Goal: Information Seeking & Learning: Learn about a topic

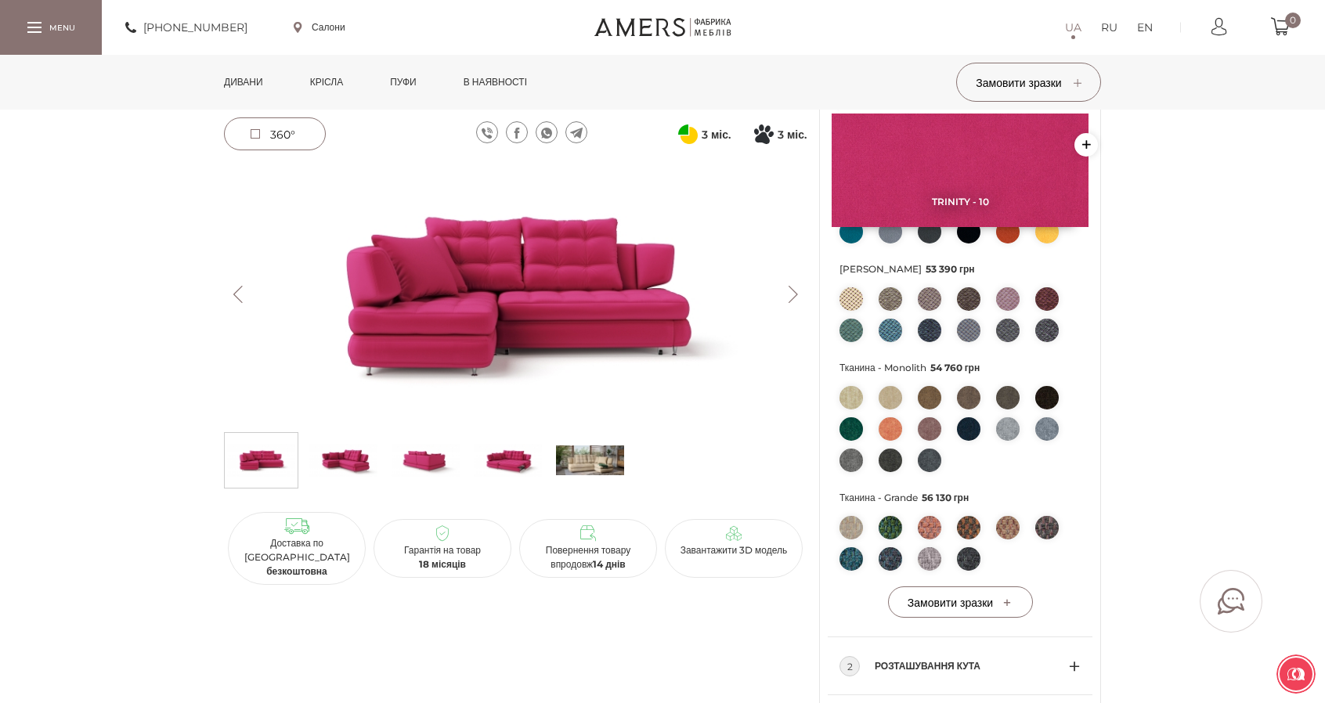
scroll to position [470, 0]
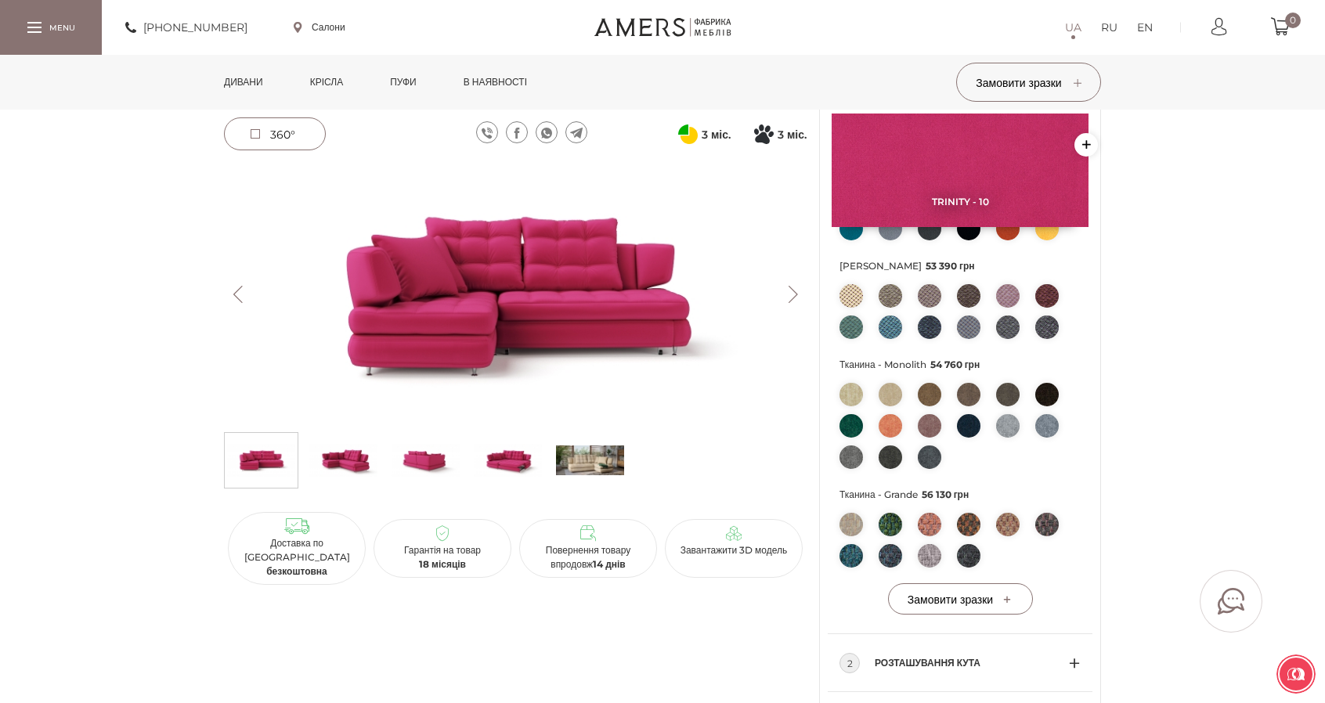
drag, startPoint x: 929, startPoint y: 494, endPoint x: 1002, endPoint y: 498, distance: 72.9
click at [1002, 498] on span "Тканина - Grande 56 130 грн" at bounding box center [959, 495] width 241 height 20
click at [859, 525] on img at bounding box center [850, 524] width 23 height 23
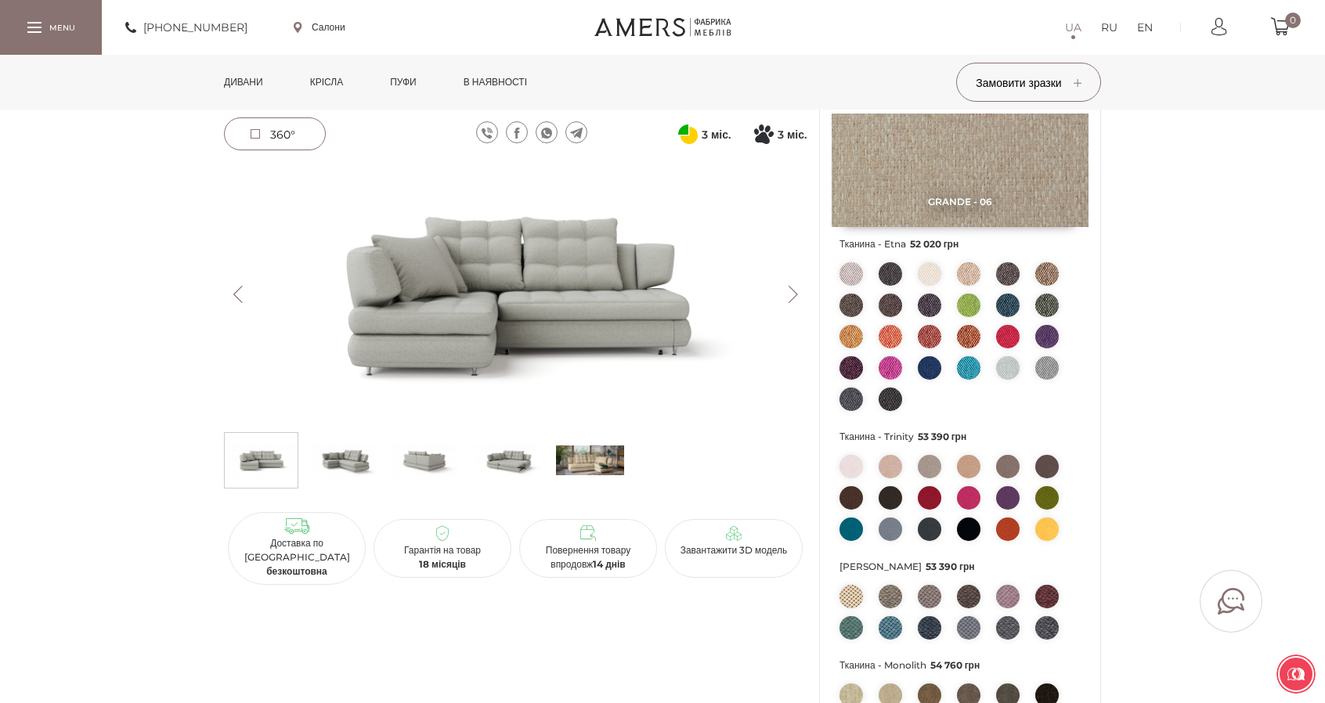
scroll to position [157, 0]
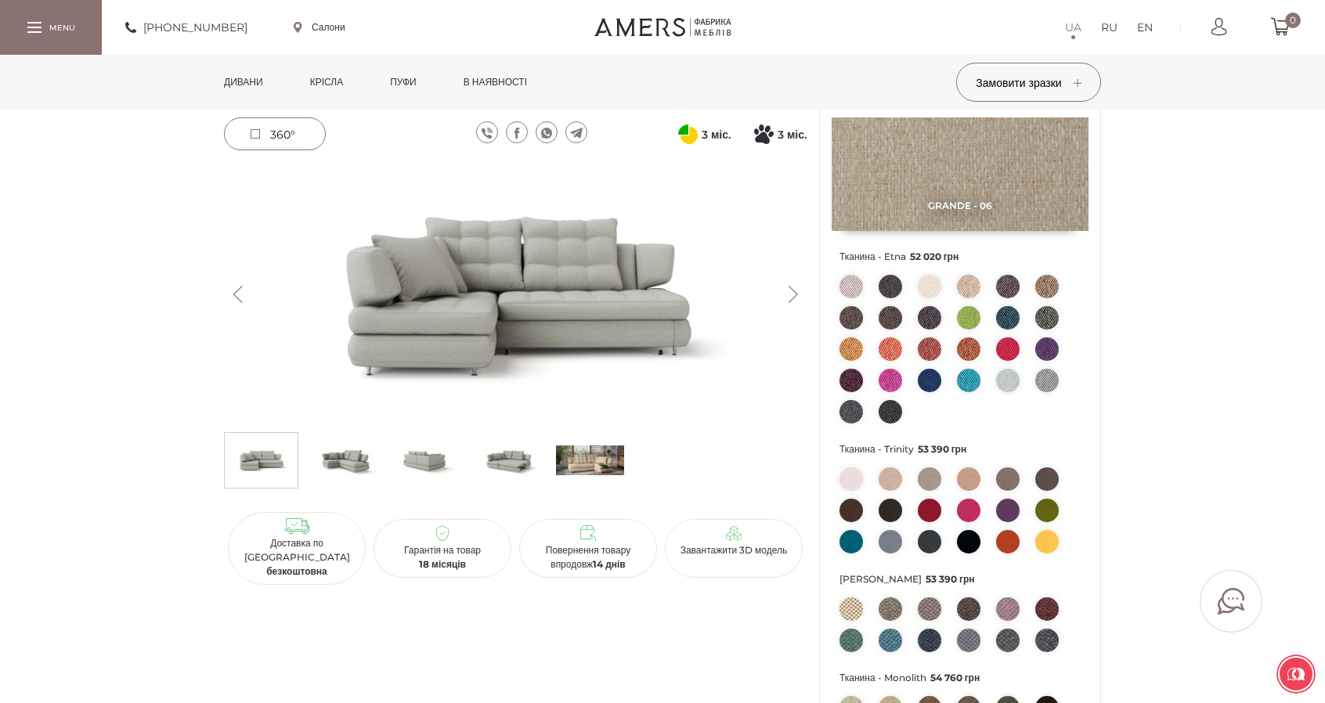
click at [971, 511] on img at bounding box center [968, 510] width 23 height 23
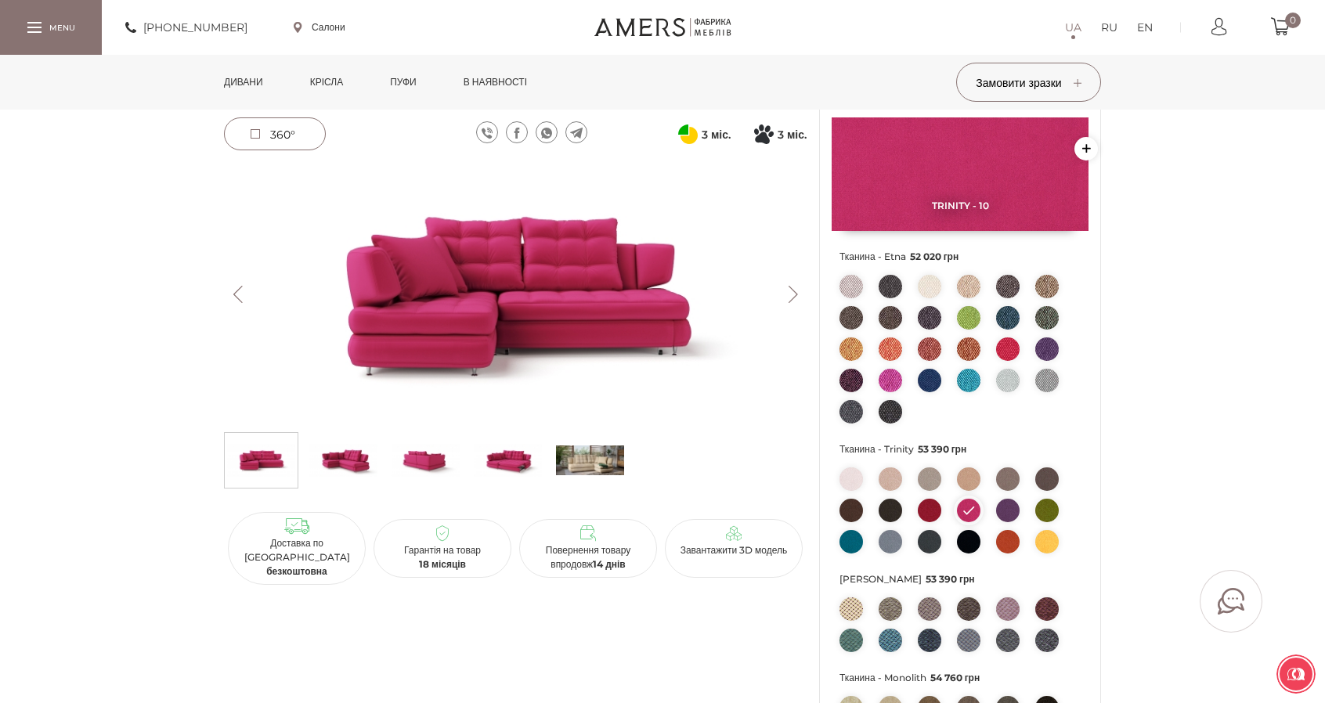
click at [1007, 345] on img at bounding box center [1007, 348] width 23 height 23
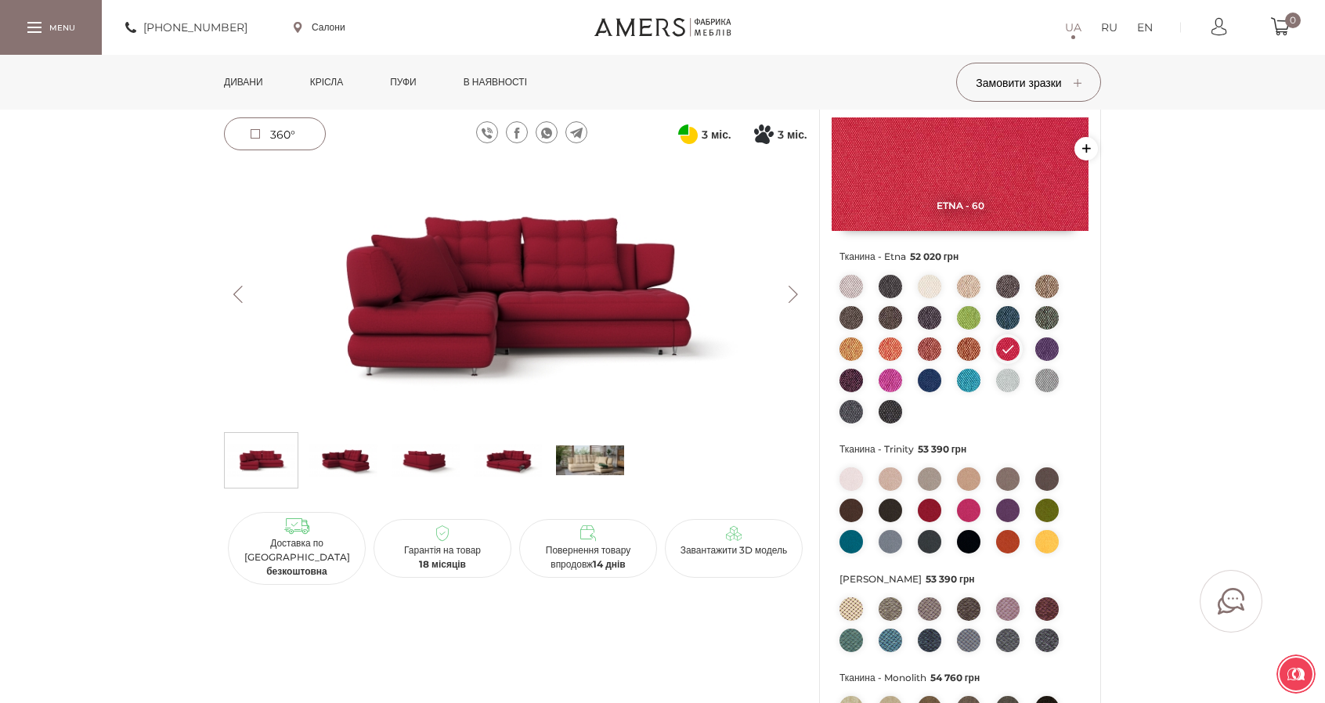
click at [968, 507] on img at bounding box center [968, 510] width 23 height 23
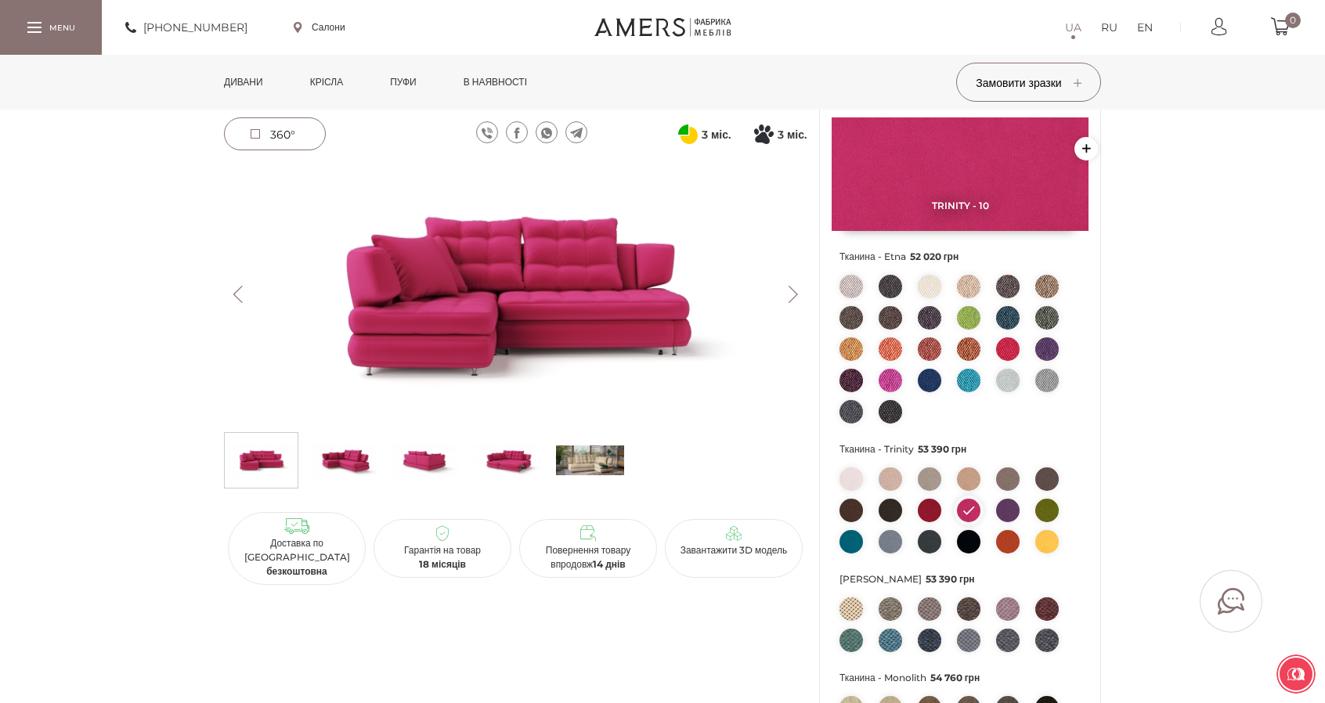
click at [930, 511] on img at bounding box center [929, 510] width 23 height 23
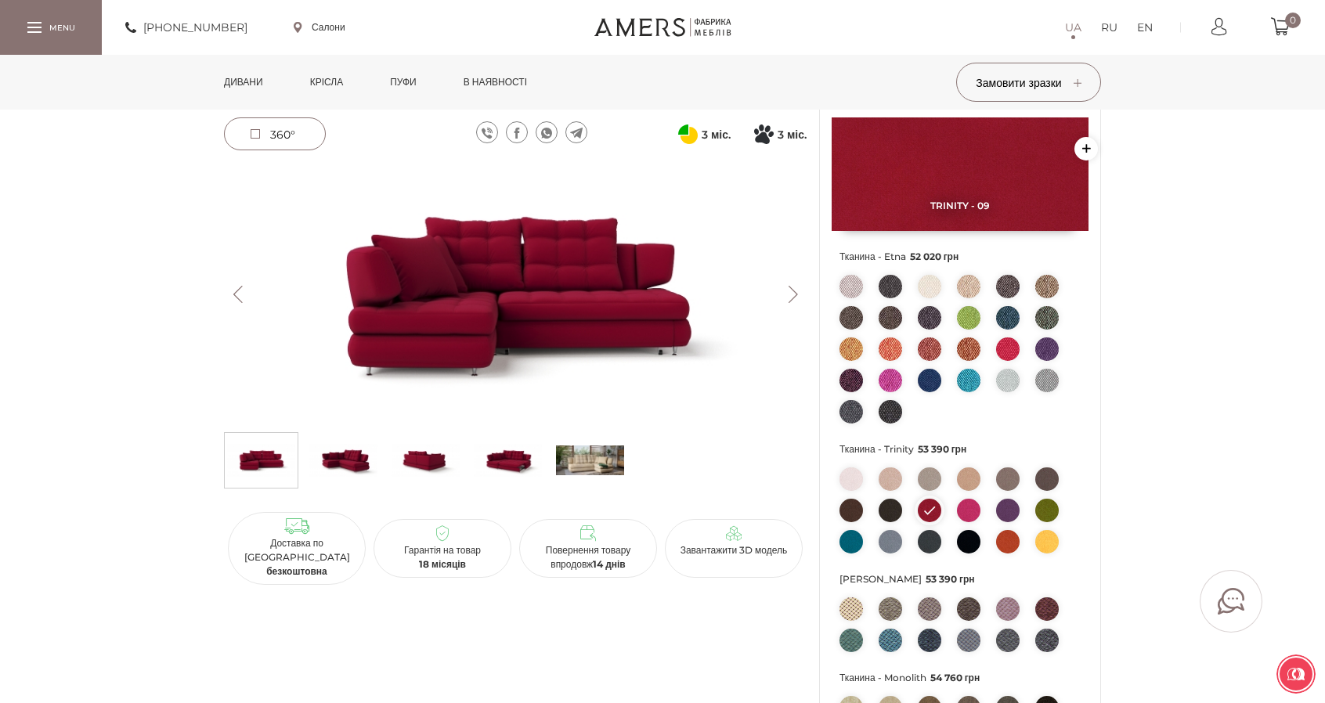
click at [966, 511] on img at bounding box center [968, 510] width 23 height 23
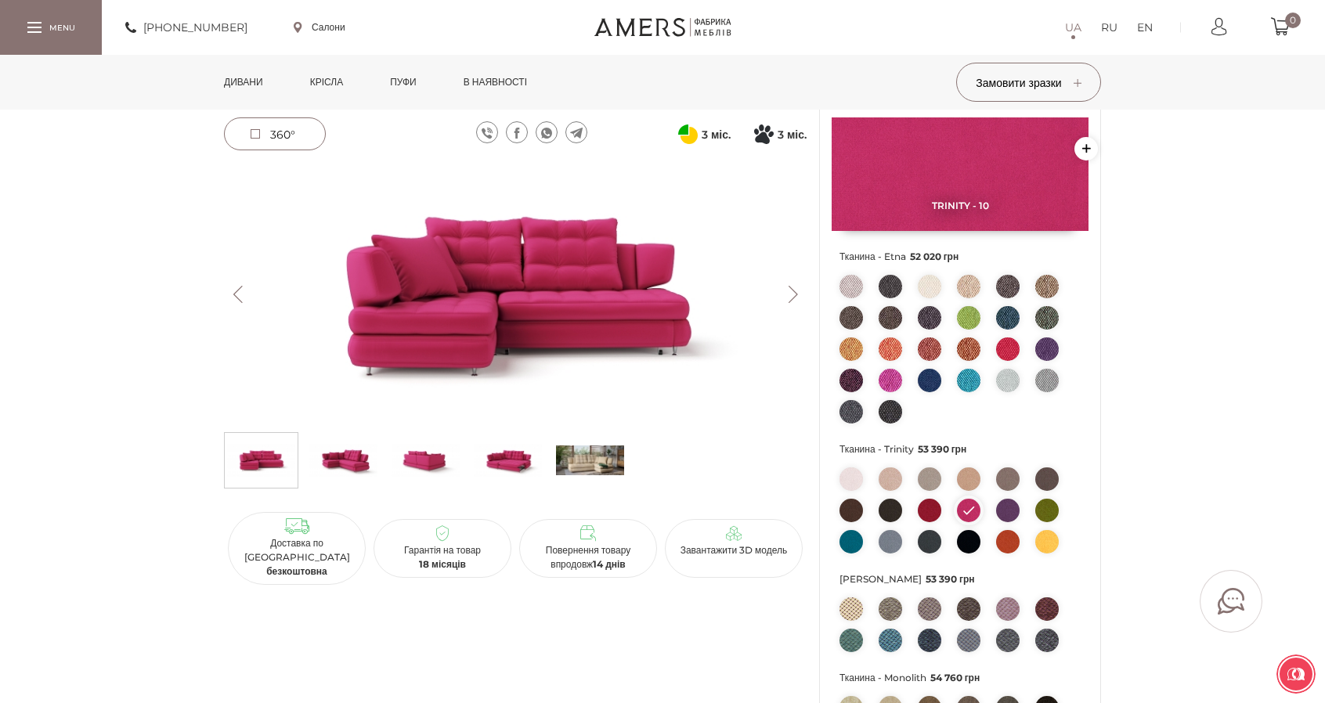
click at [612, 273] on img at bounding box center [515, 294] width 583 height 260
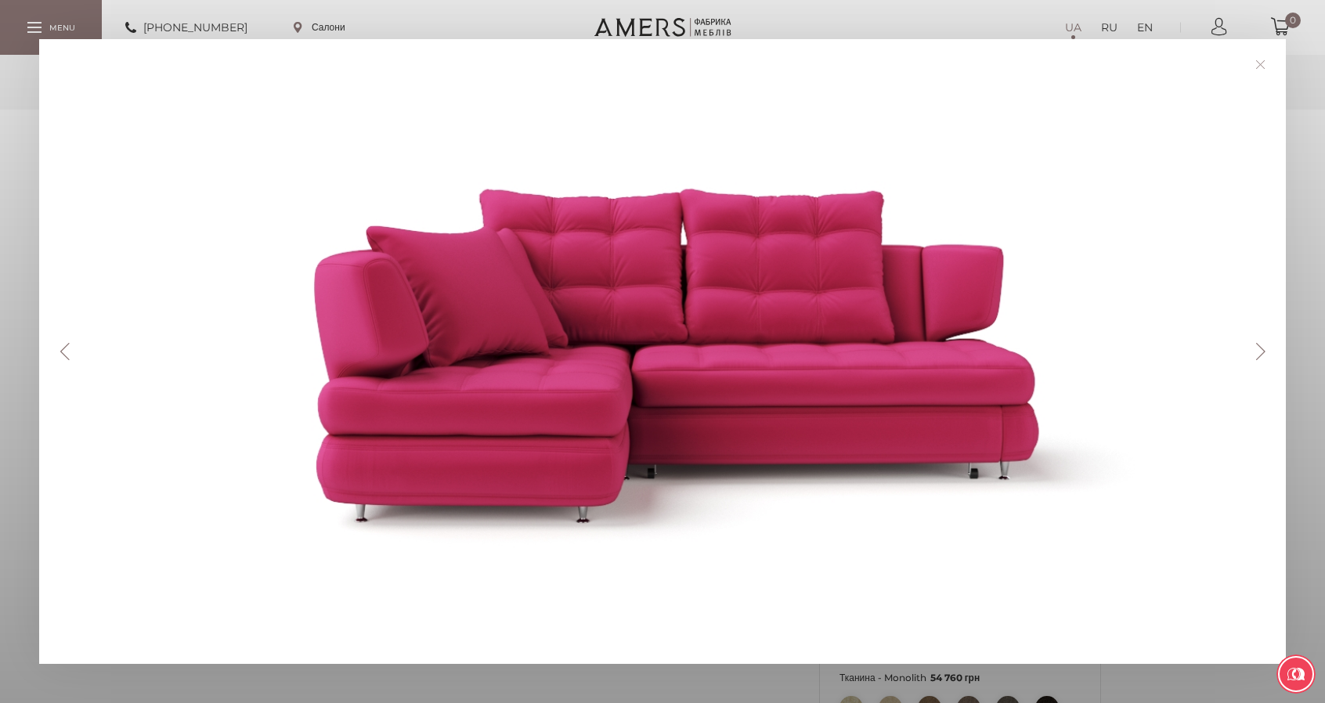
click at [1272, 63] on link at bounding box center [1260, 64] width 24 height 24
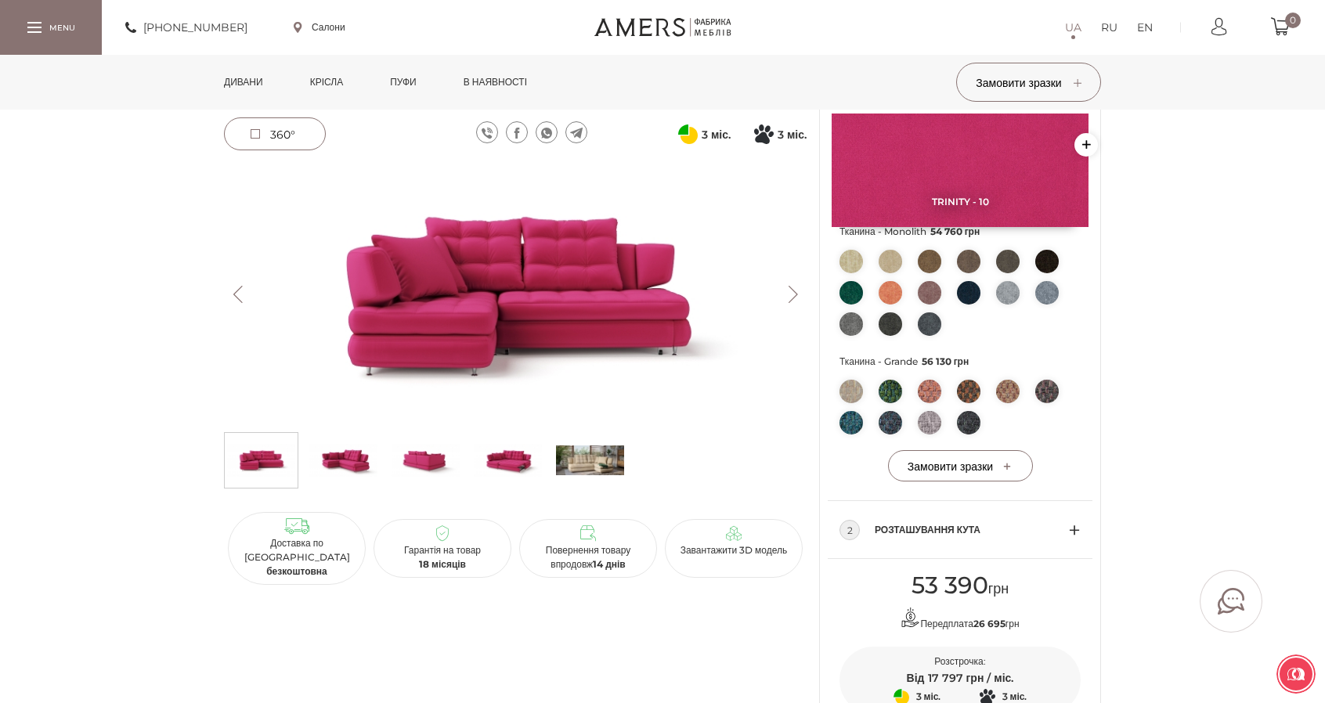
scroll to position [626, 0]
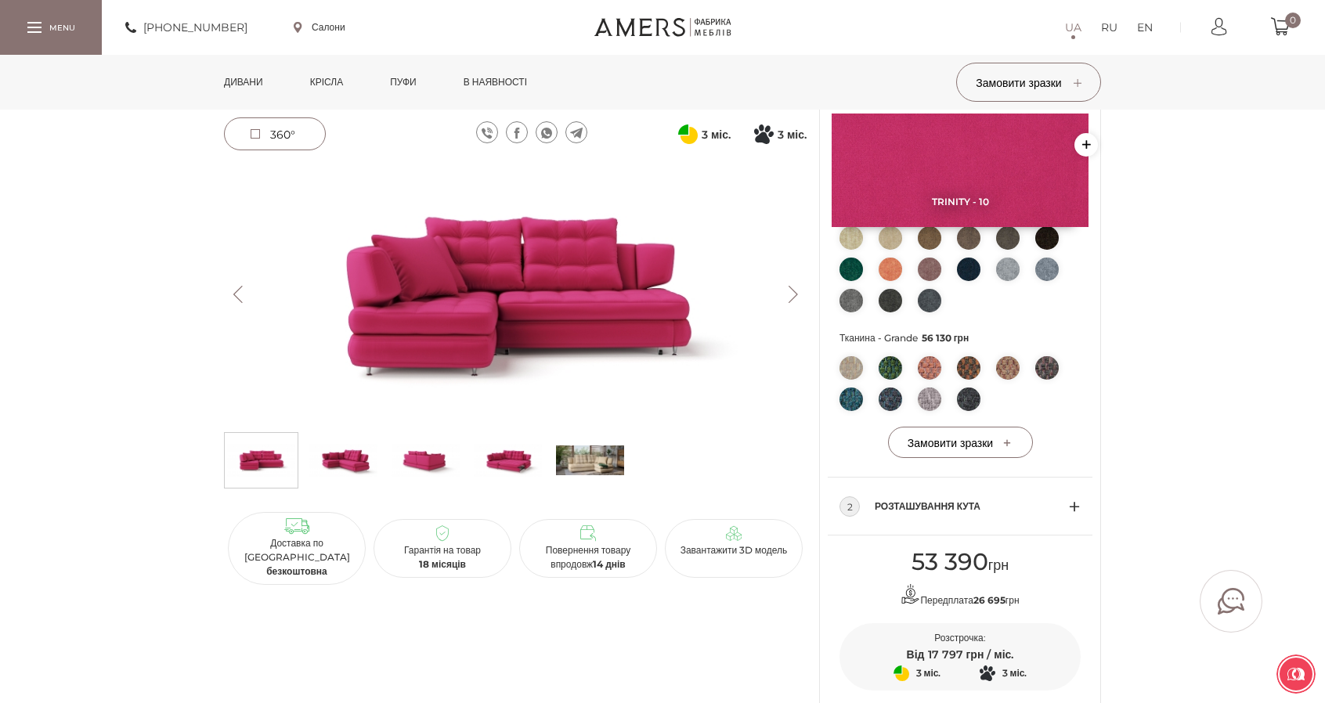
click at [1074, 503] on div "2 Розташування кута" at bounding box center [959, 507] width 241 height 58
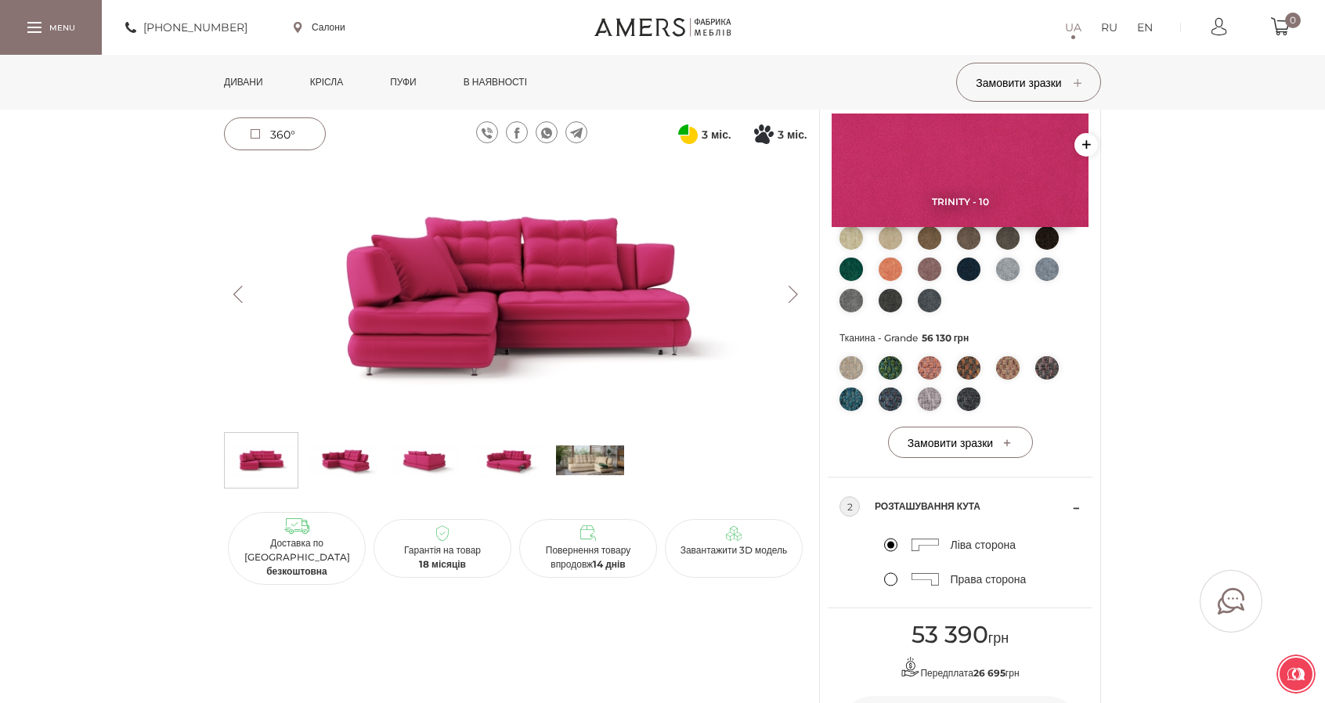
click at [890, 579] on label "Права сторона" at bounding box center [955, 579] width 143 height 14
click at [0, 0] on input "Права сторона" at bounding box center [0, 0] width 0 height 0
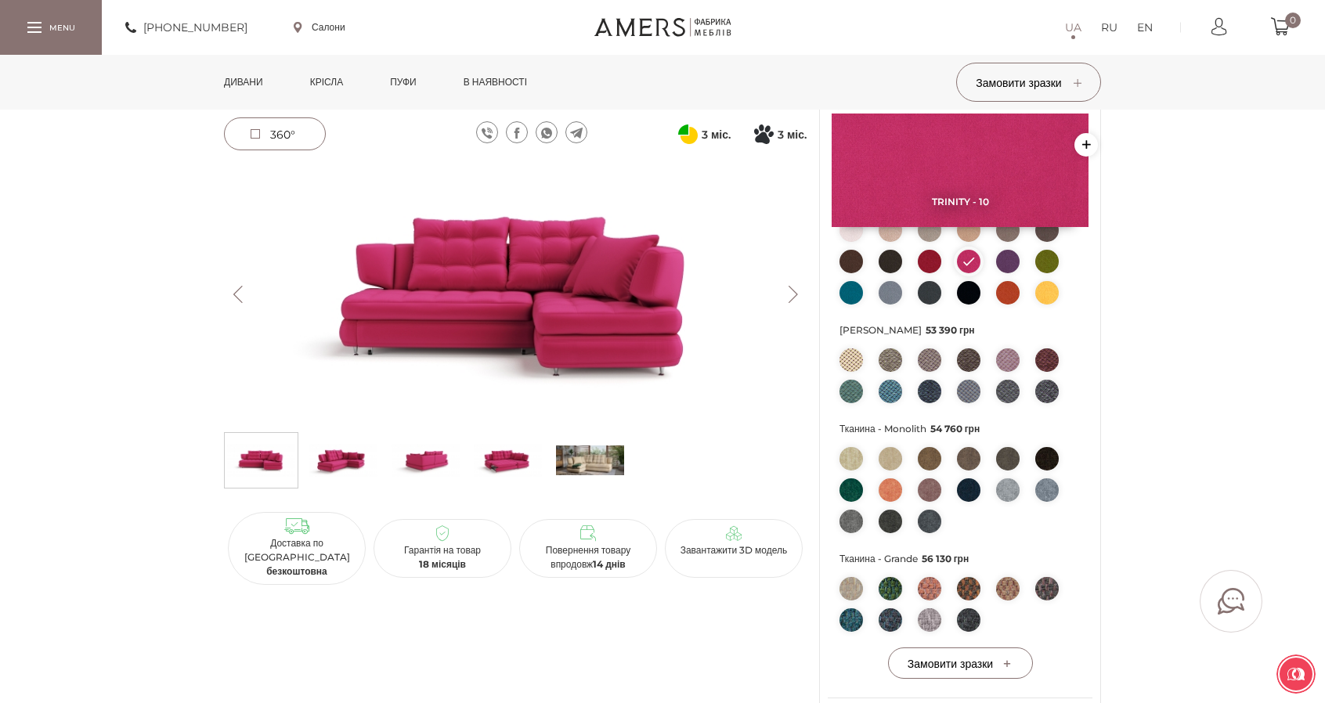
scroll to position [392, 0]
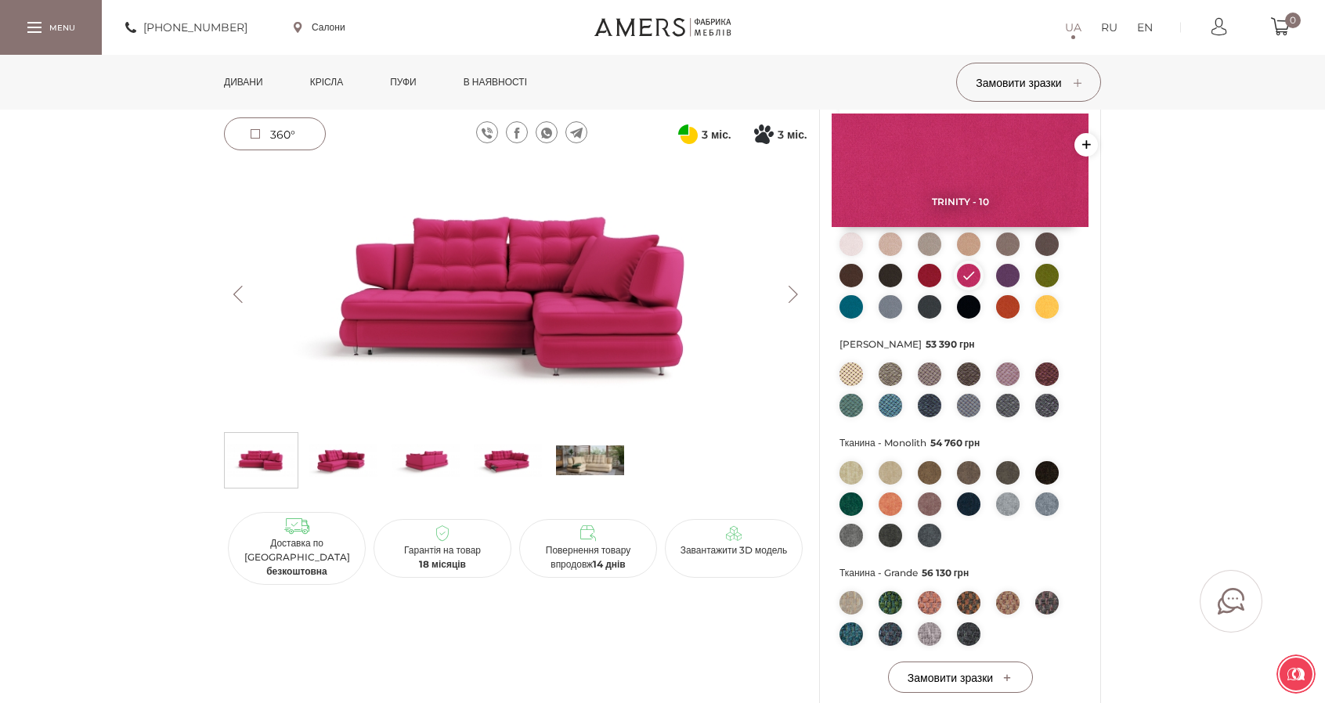
click at [344, 453] on img at bounding box center [343, 460] width 68 height 47
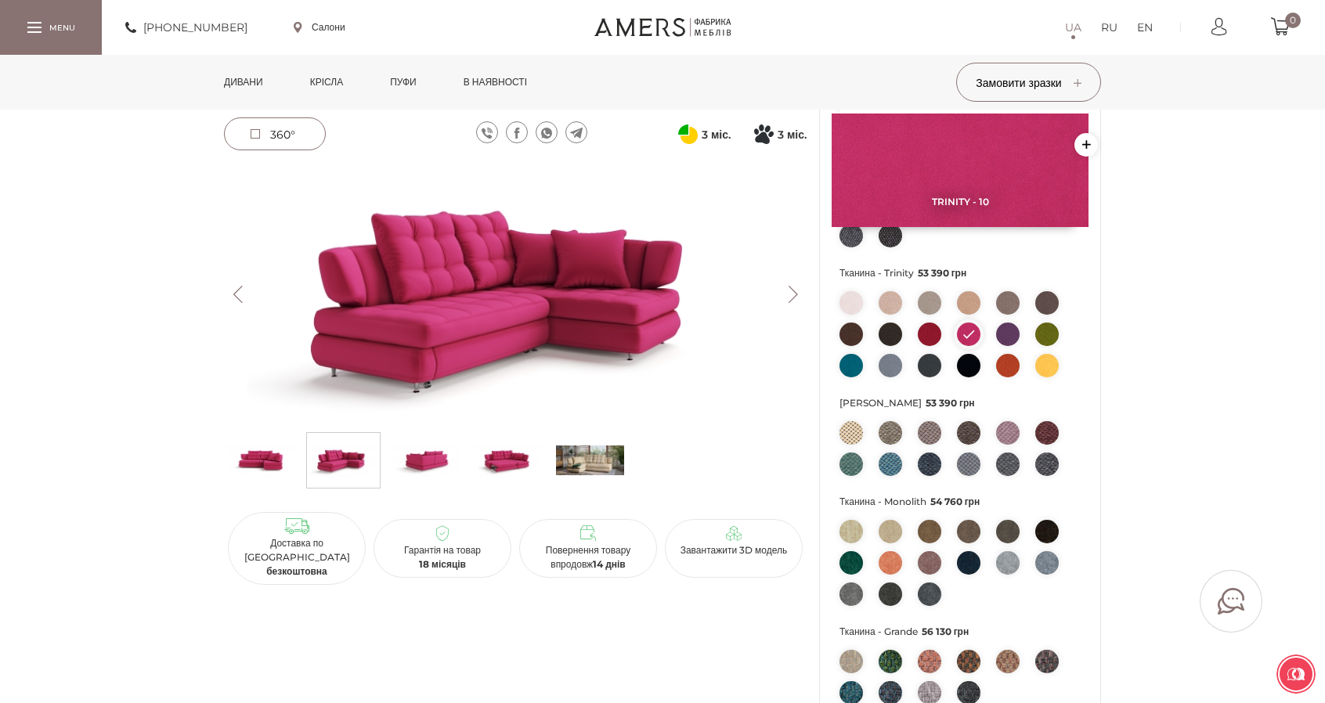
scroll to position [235, 0]
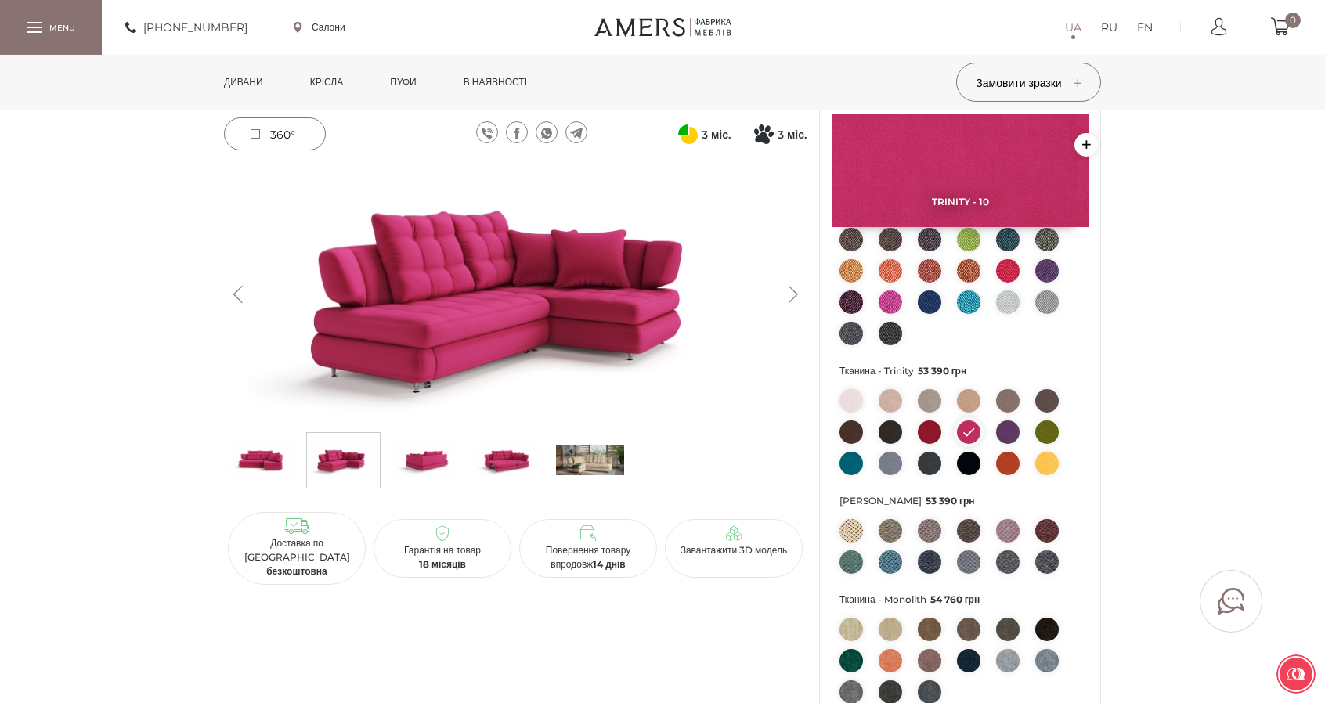
click at [277, 463] on img at bounding box center [261, 460] width 68 height 47
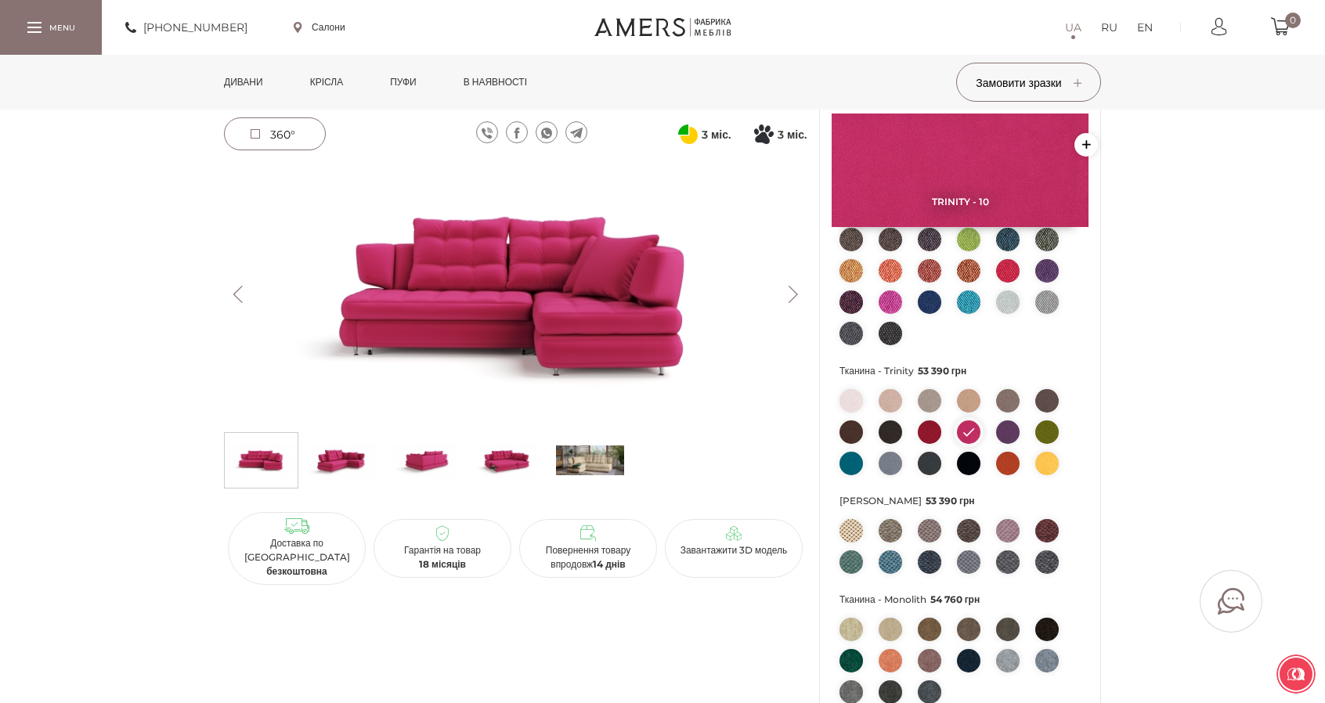
click at [532, 287] on img at bounding box center [515, 294] width 583 height 260
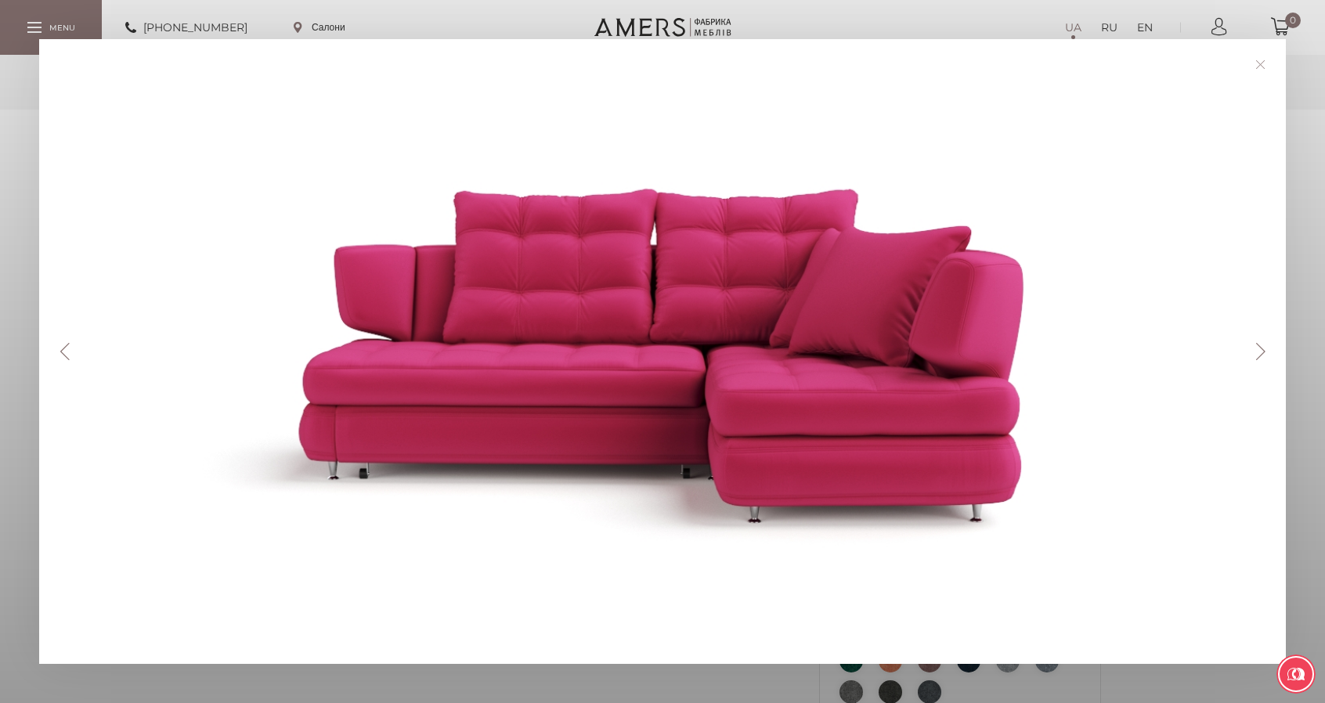
drag, startPoint x: 765, startPoint y: 262, endPoint x: 1269, endPoint y: 61, distance: 541.9
click at [1269, 61] on link at bounding box center [1260, 64] width 24 height 24
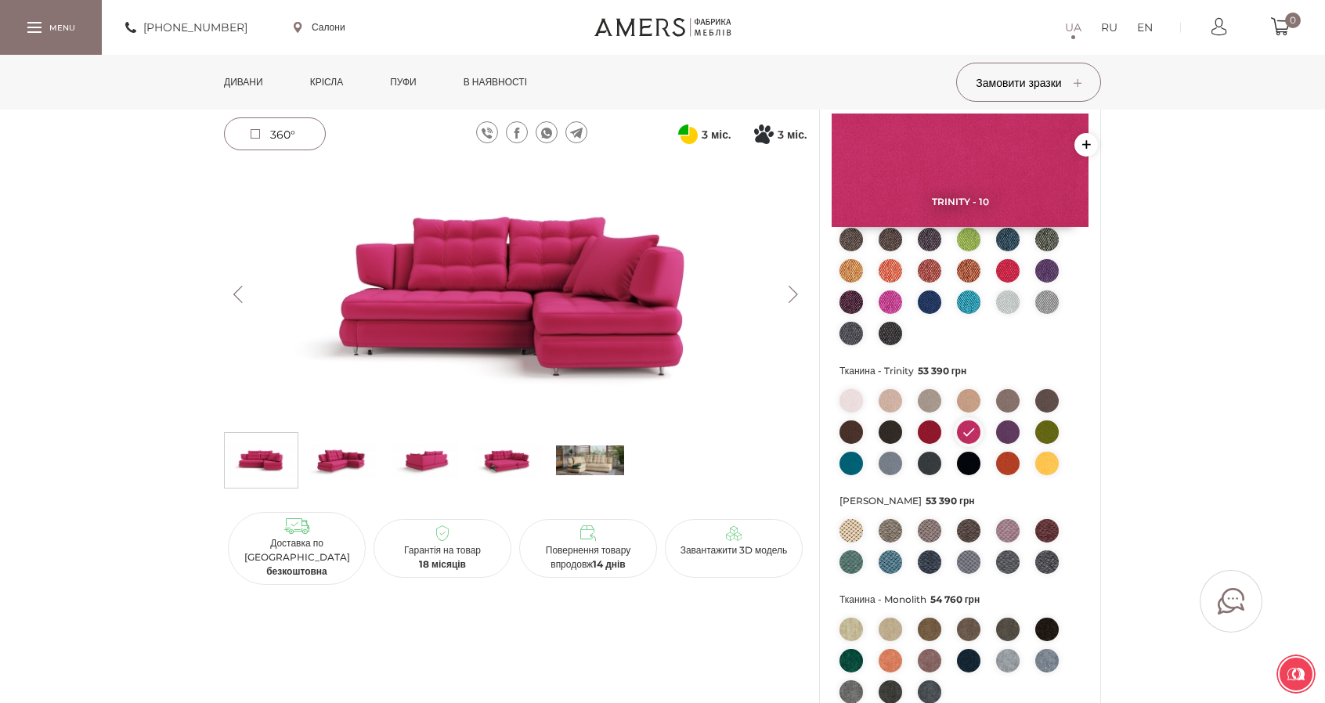
click at [334, 458] on img at bounding box center [343, 460] width 68 height 47
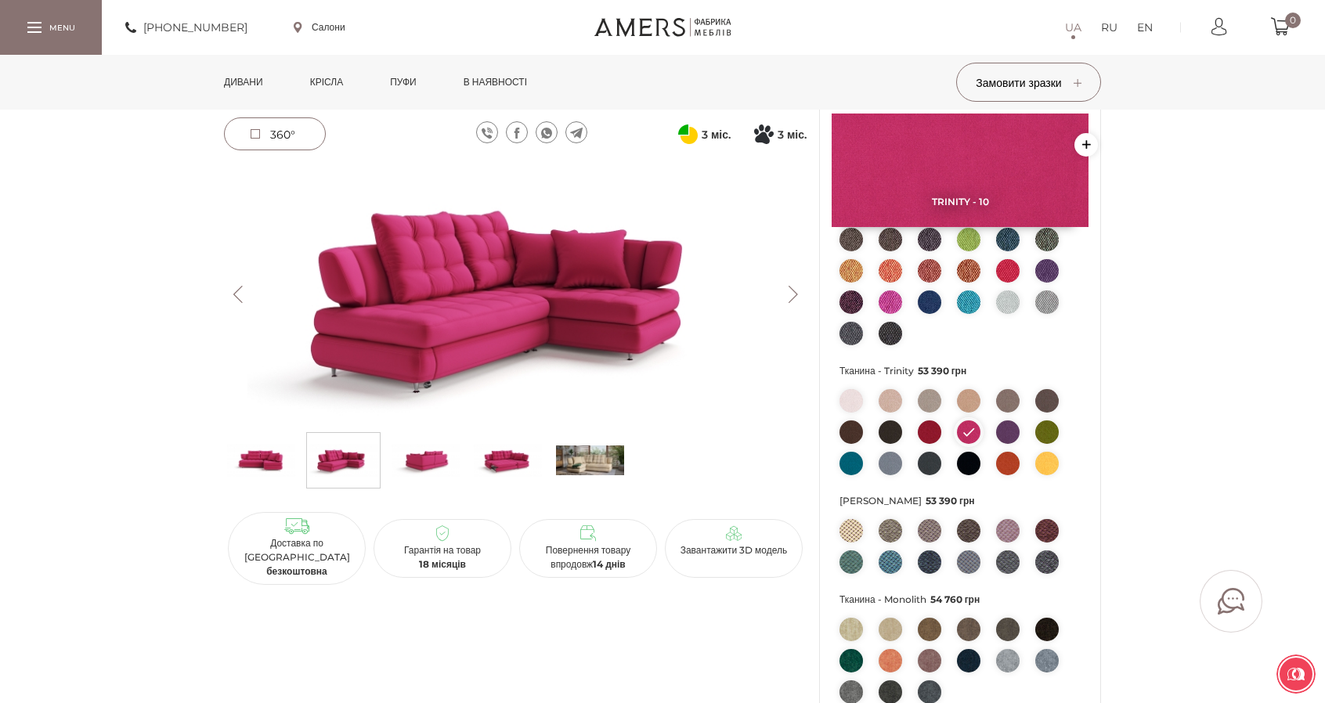
click at [272, 457] on img at bounding box center [261, 460] width 68 height 47
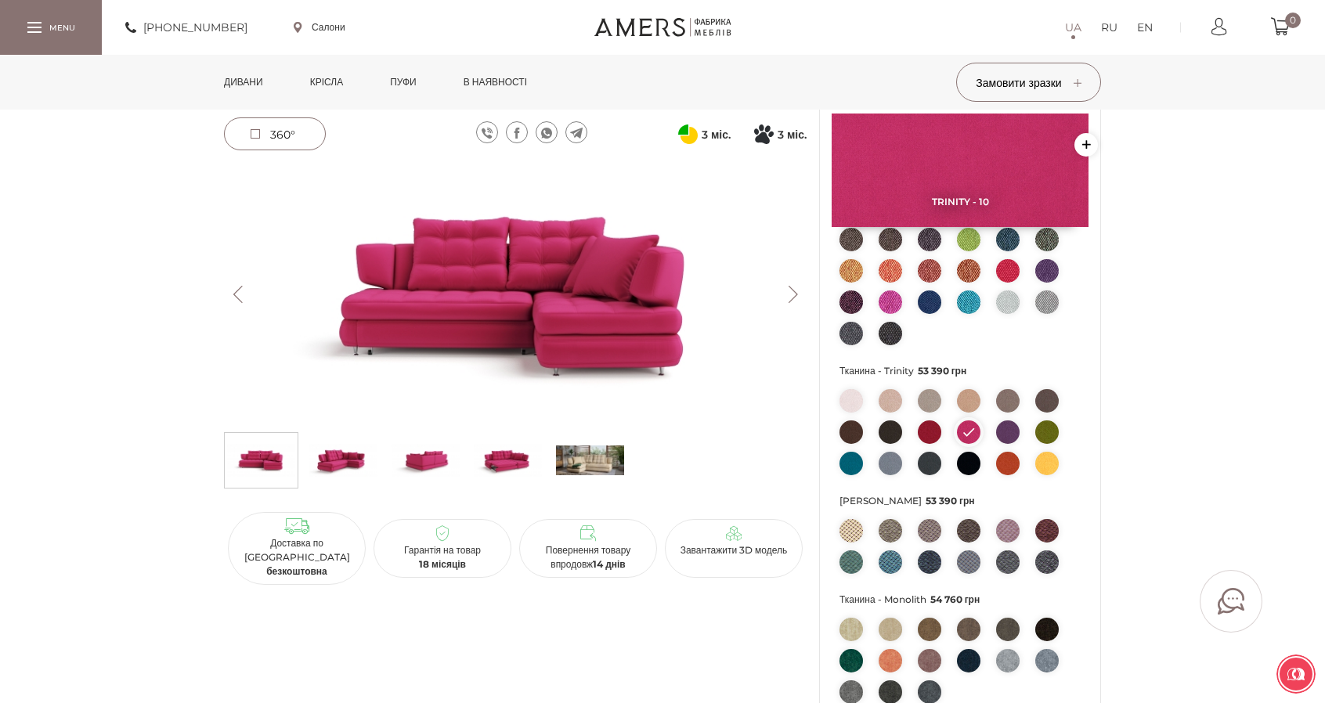
click at [489, 278] on img at bounding box center [515, 294] width 583 height 260
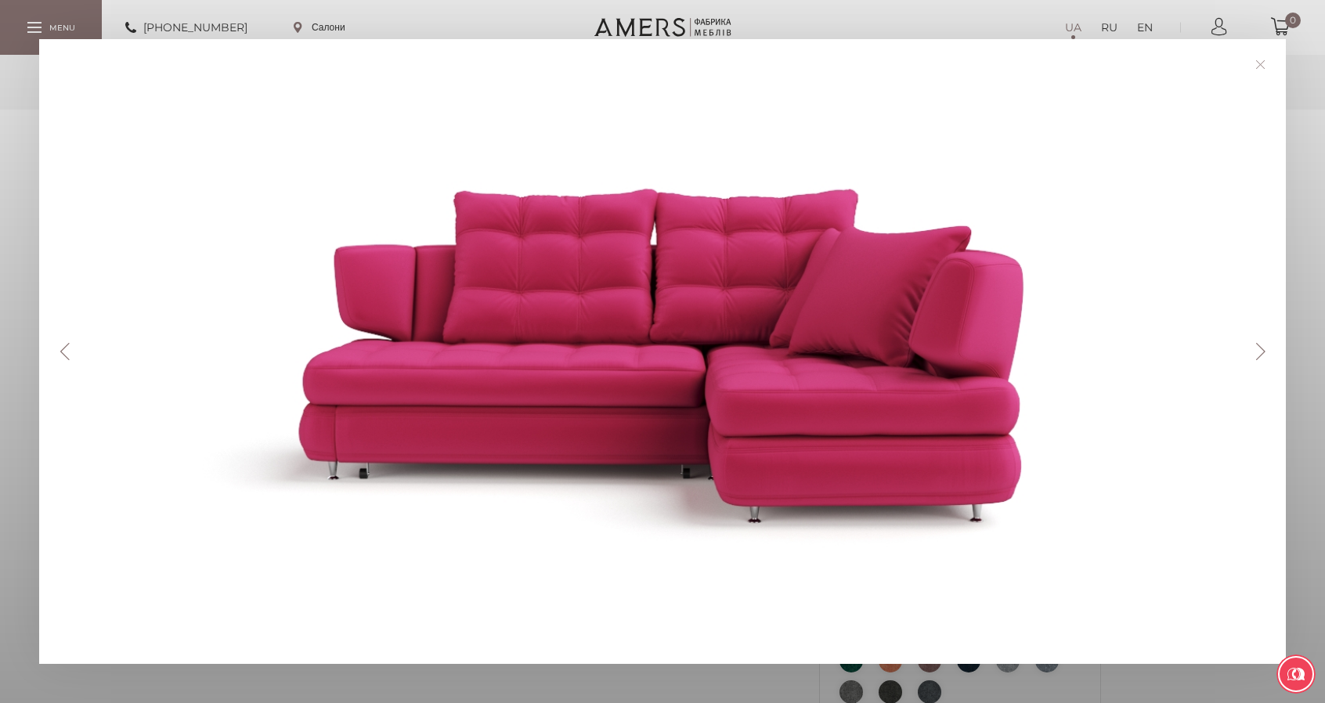
drag, startPoint x: 495, startPoint y: 276, endPoint x: 1120, endPoint y: 161, distance: 635.5
drag, startPoint x: 1120, startPoint y: 161, endPoint x: 976, endPoint y: 565, distance: 429.0
click at [976, 565] on div at bounding box center [668, 351] width 1181 height 547
click at [1263, 356] on button "Next" at bounding box center [1260, 351] width 27 height 17
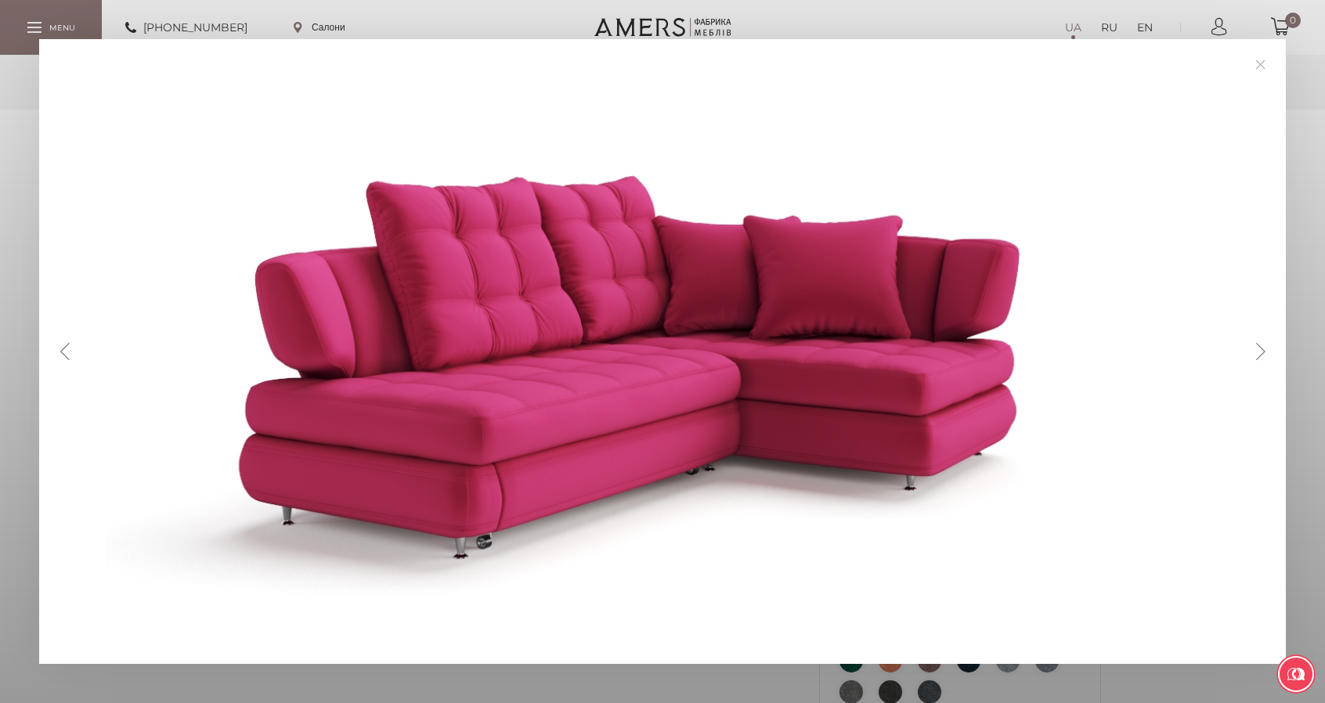
click at [1306, 250] on div "Previous Next" at bounding box center [662, 351] width 1325 height 703
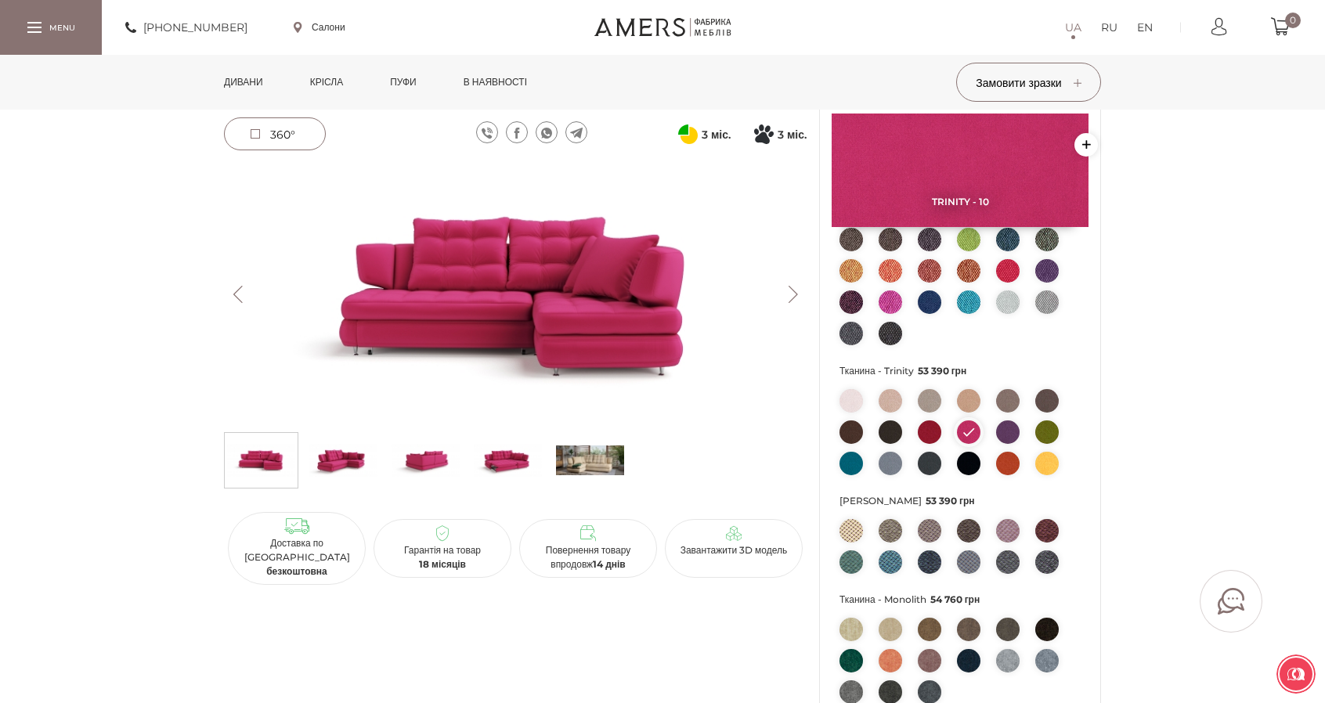
click at [923, 430] on img at bounding box center [929, 431] width 23 height 23
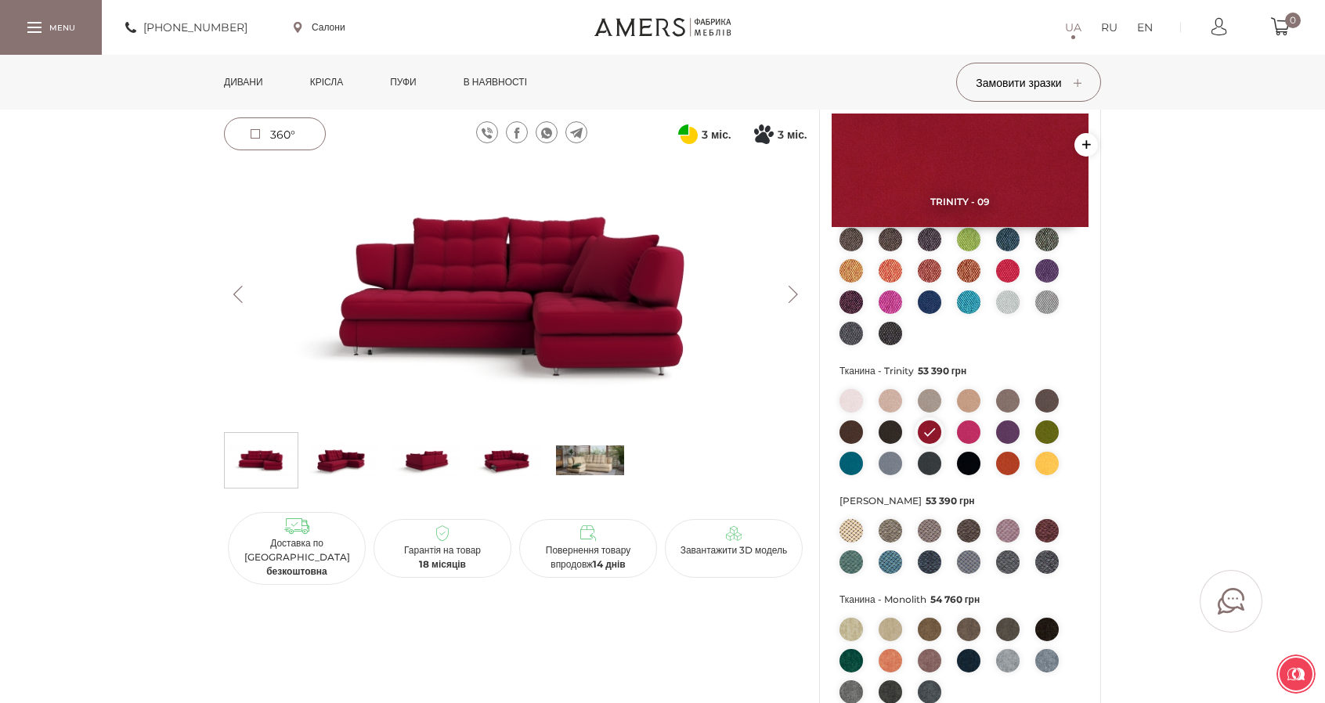
click at [562, 314] on img at bounding box center [515, 294] width 583 height 260
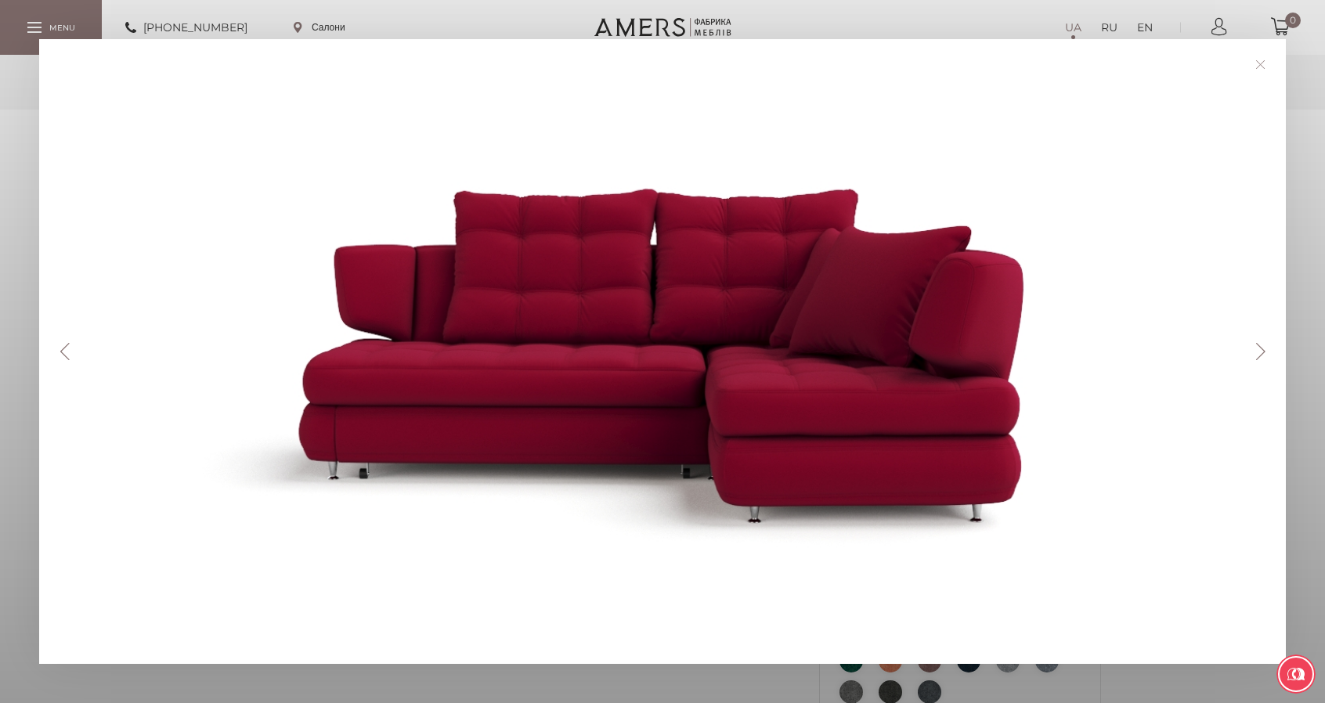
click at [1264, 348] on button "Next" at bounding box center [1260, 351] width 27 height 17
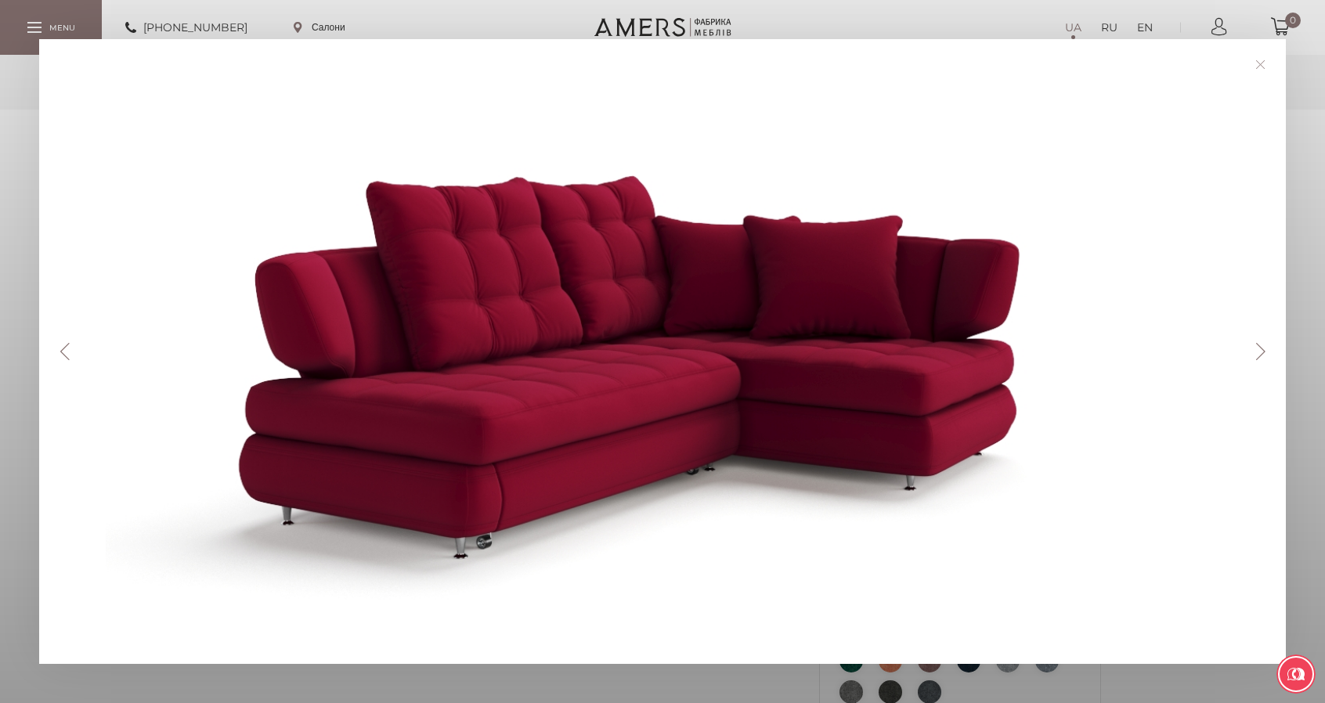
click at [1267, 64] on link at bounding box center [1260, 64] width 24 height 24
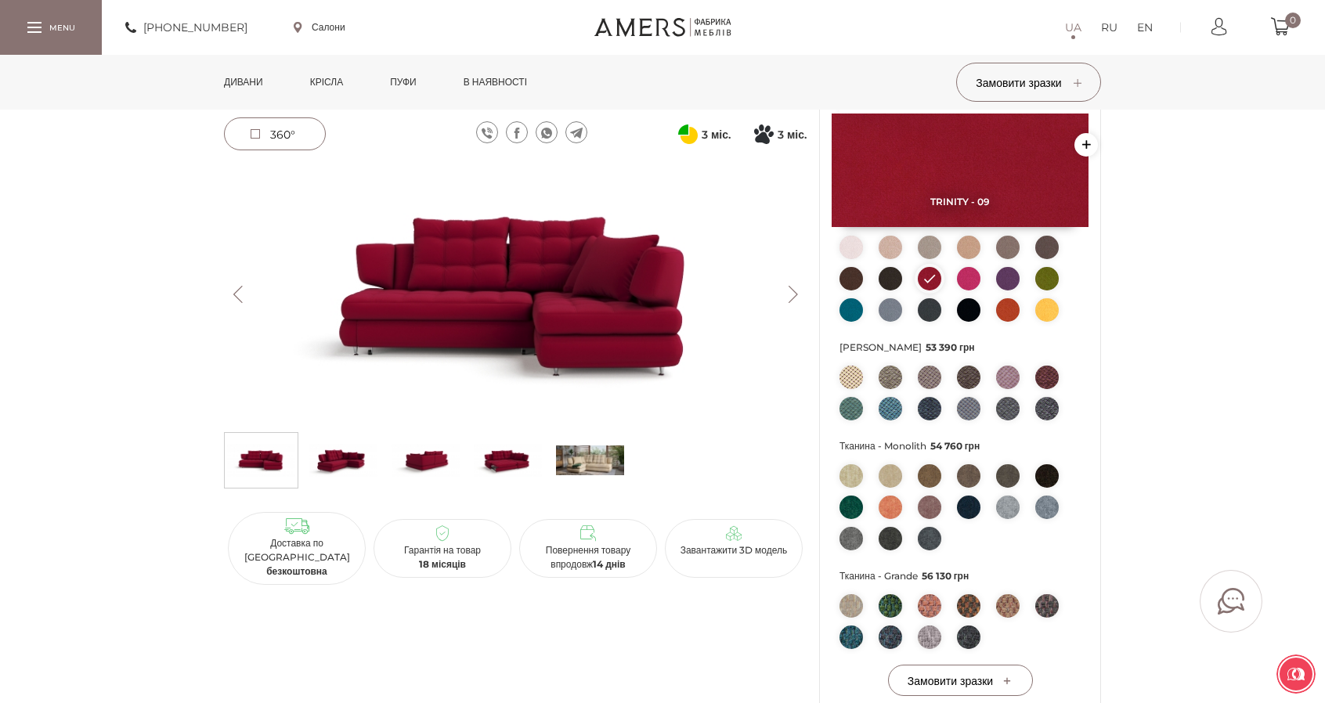
scroll to position [392, 0]
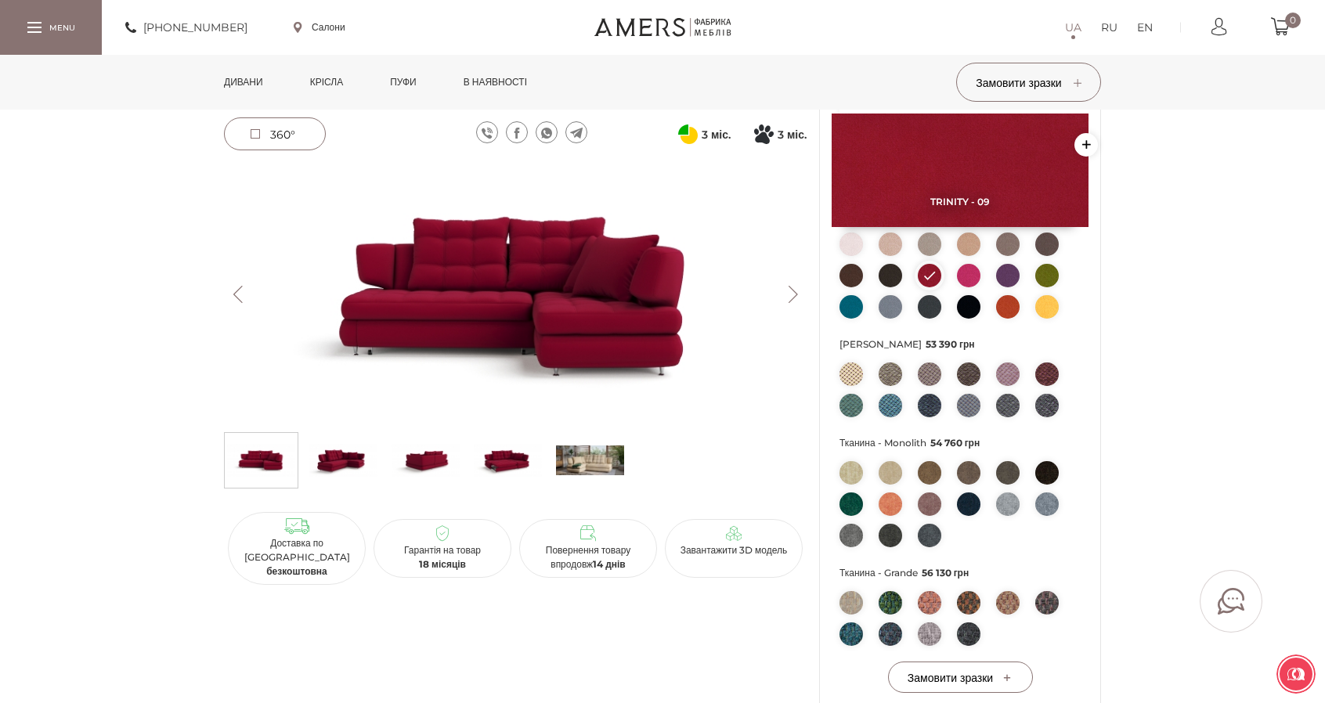
drag, startPoint x: 938, startPoint y: 446, endPoint x: 975, endPoint y: 449, distance: 37.0
click at [975, 449] on span "Тканина - Monolith 54 760 грн" at bounding box center [959, 443] width 241 height 20
click at [861, 475] on img at bounding box center [850, 472] width 23 height 23
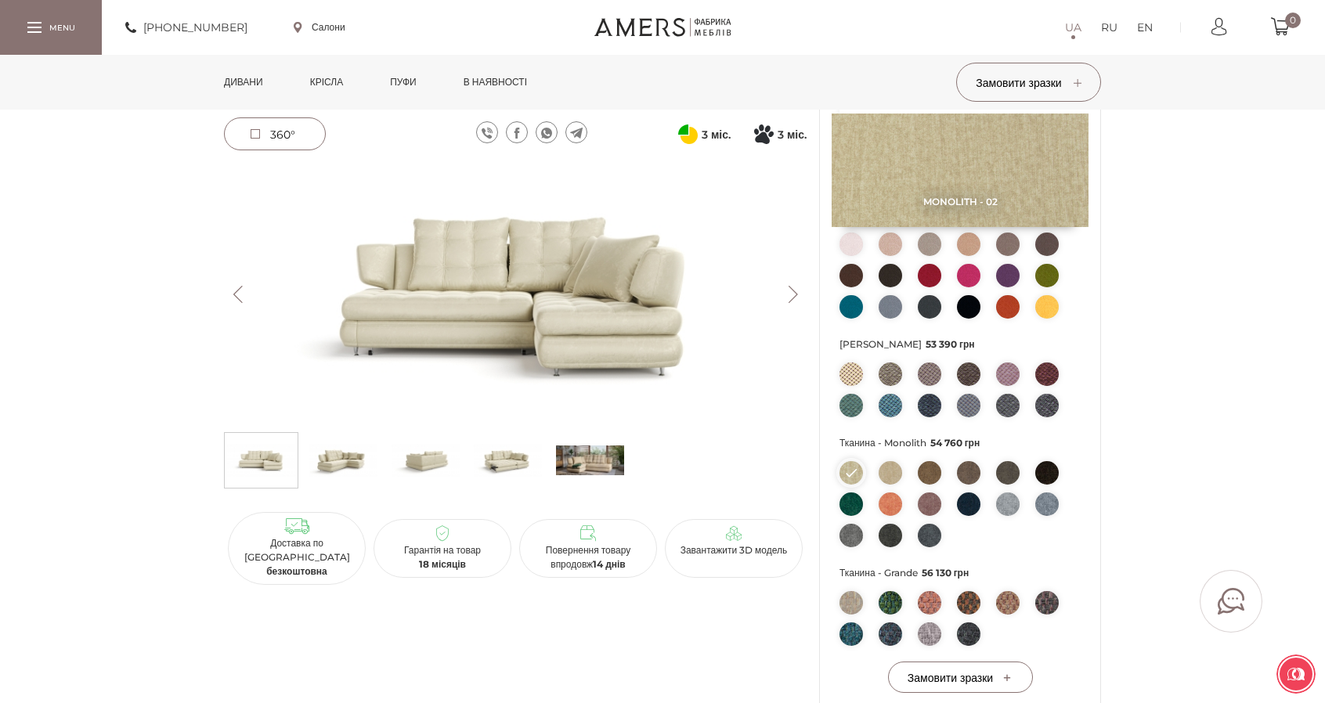
scroll to position [705, 0]
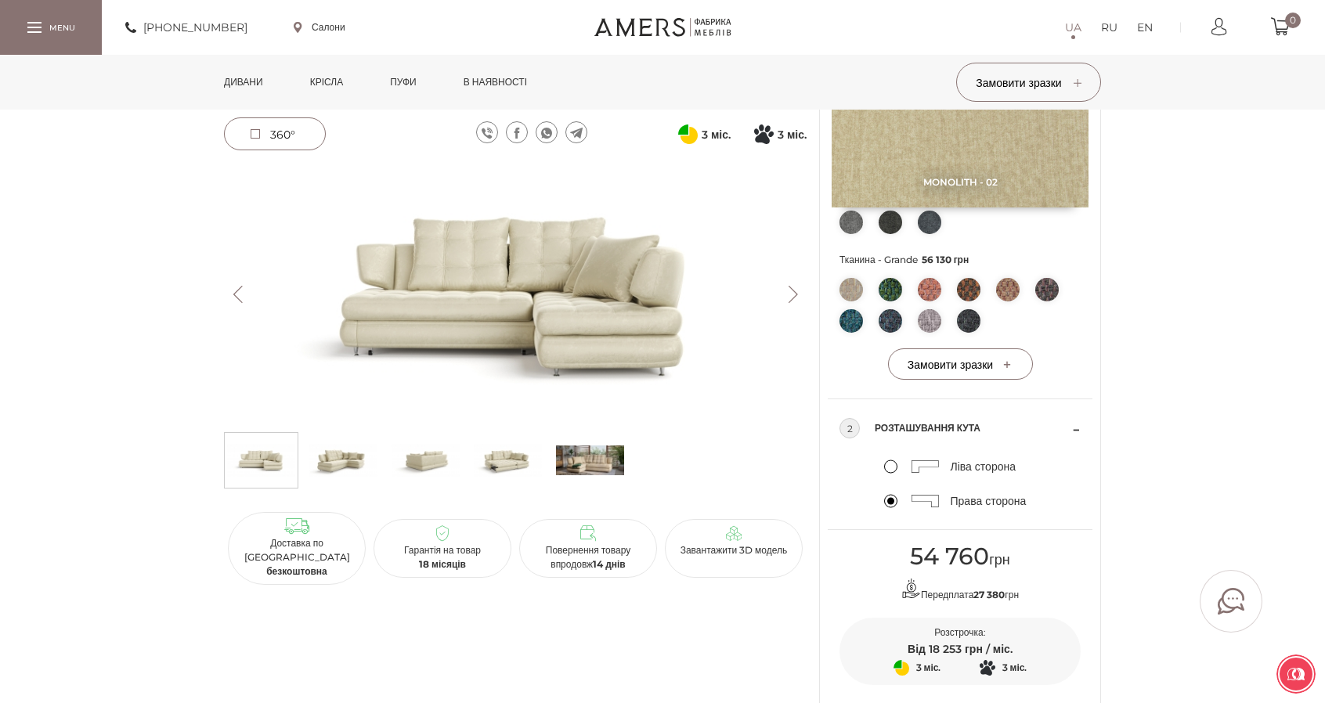
drag, startPoint x: 905, startPoint y: 558, endPoint x: 1040, endPoint y: 558, distance: 134.7
click at [1040, 558] on div "54 760 грн" at bounding box center [959, 556] width 241 height 29
copy span "54 760 грн"
click at [597, 456] on img at bounding box center [590, 460] width 68 height 47
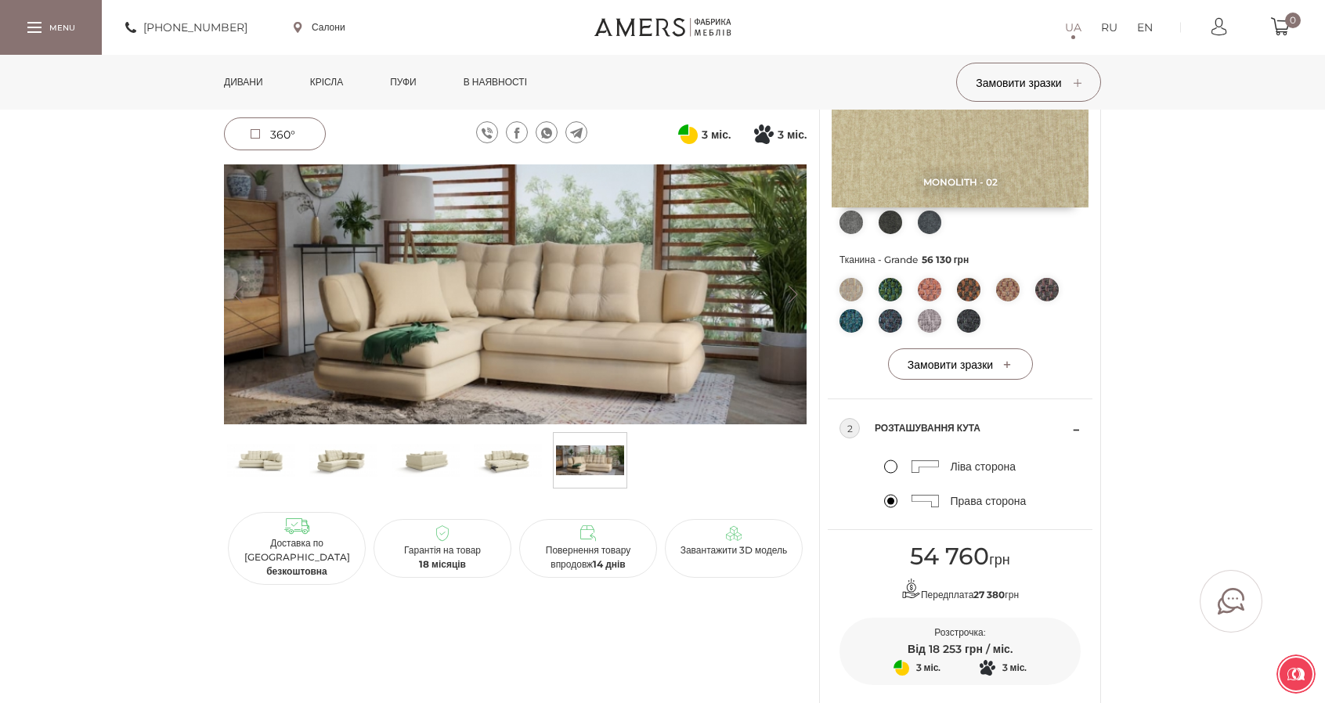
click at [619, 286] on img at bounding box center [515, 294] width 583 height 260
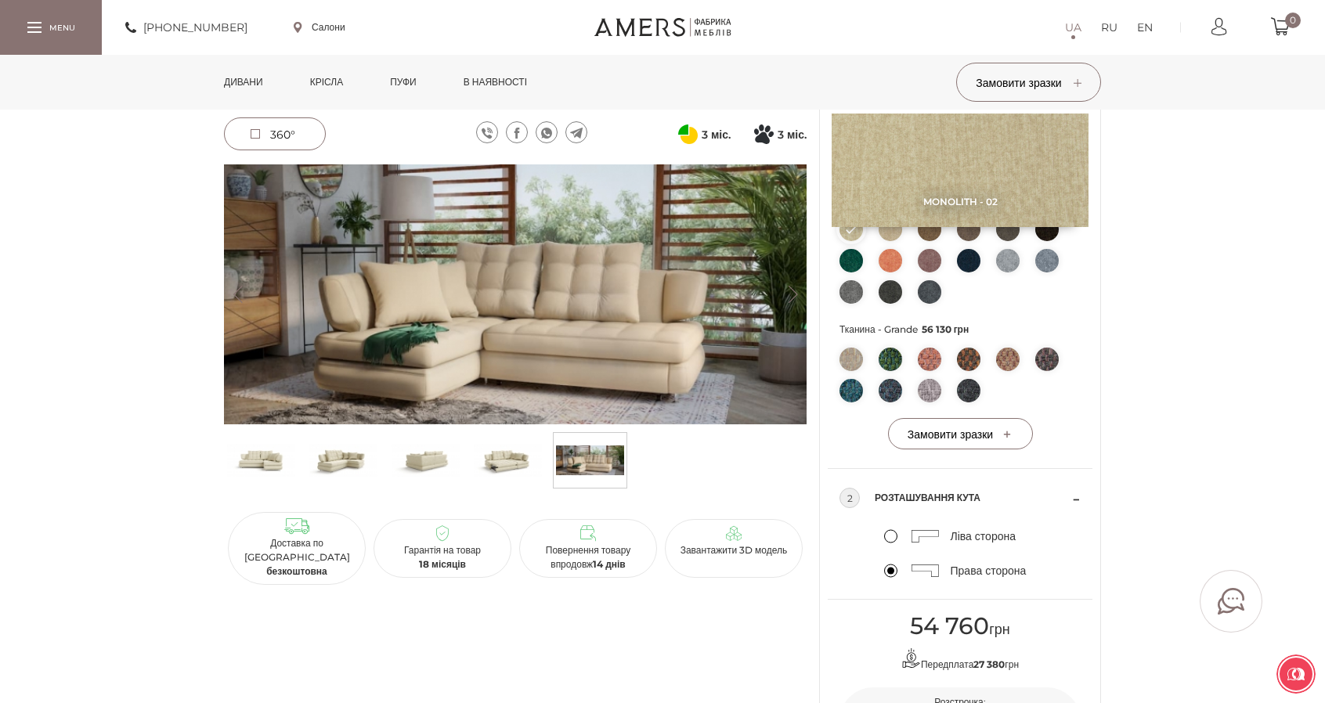
scroll to position [626, 0]
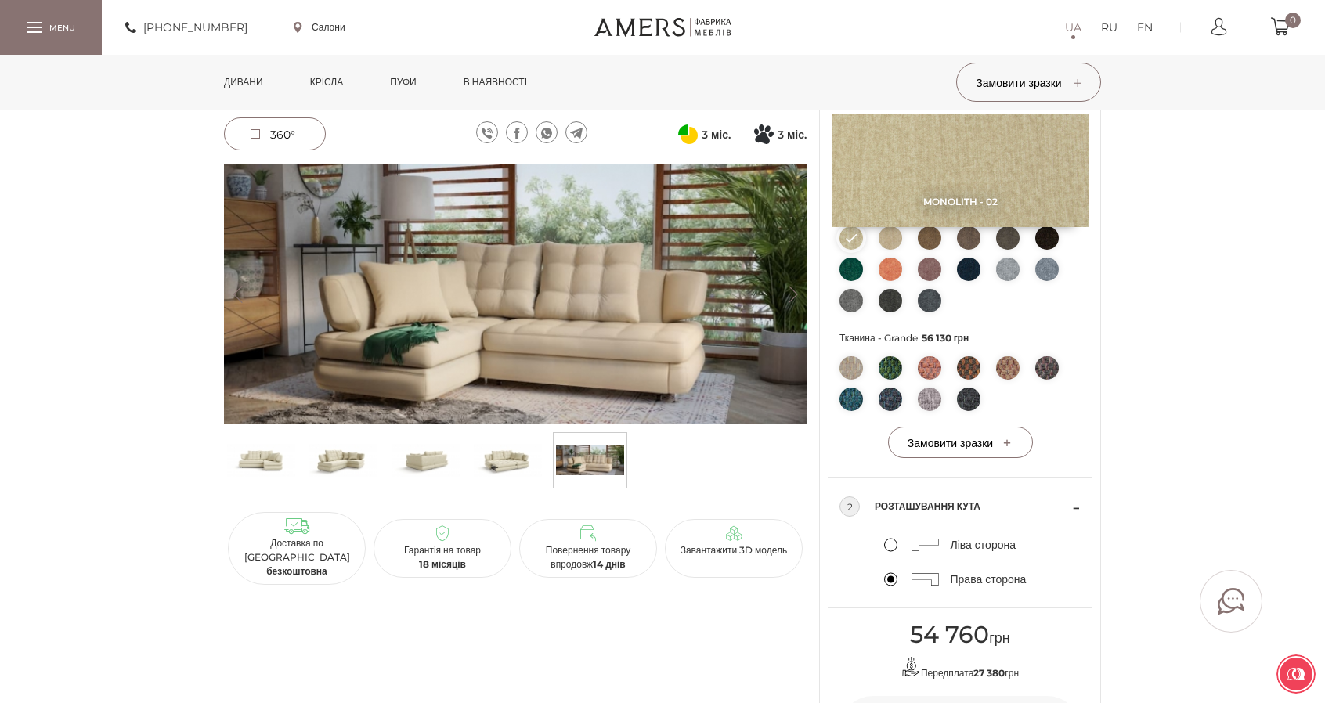
click at [854, 370] on img at bounding box center [850, 367] width 23 height 23
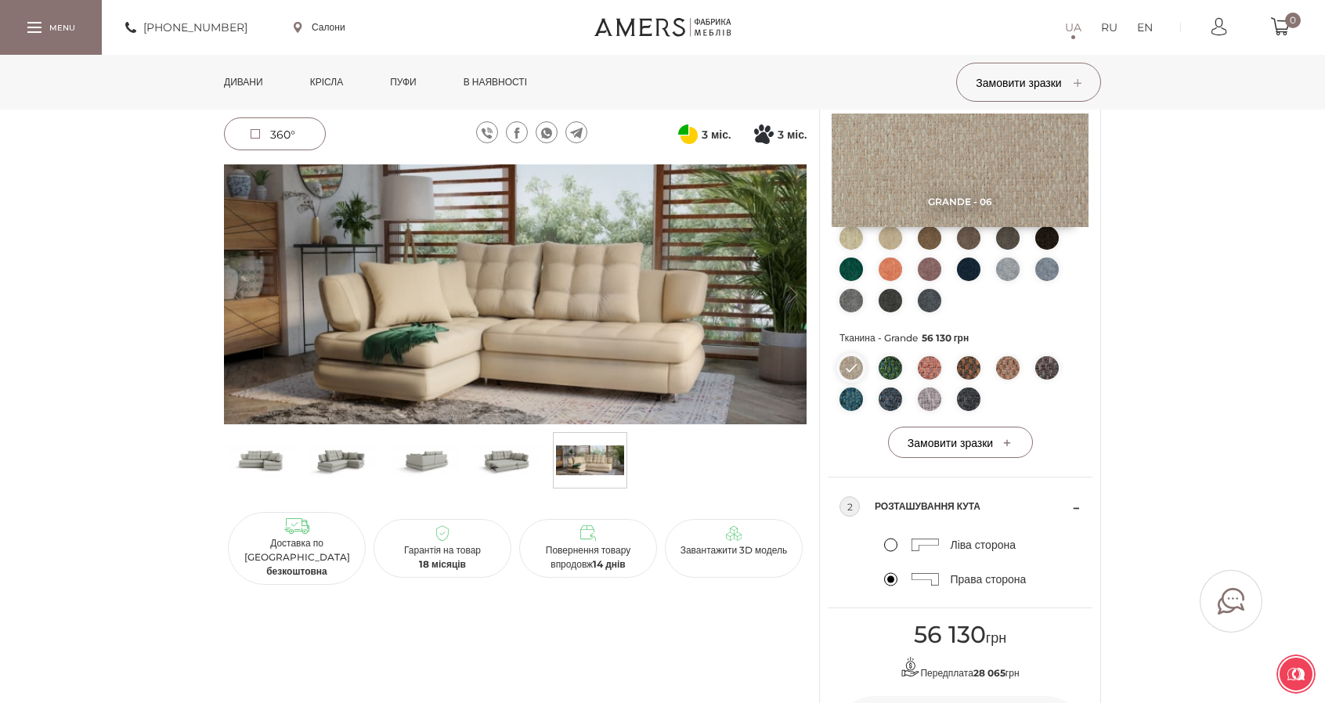
copy span "54 760 грн"
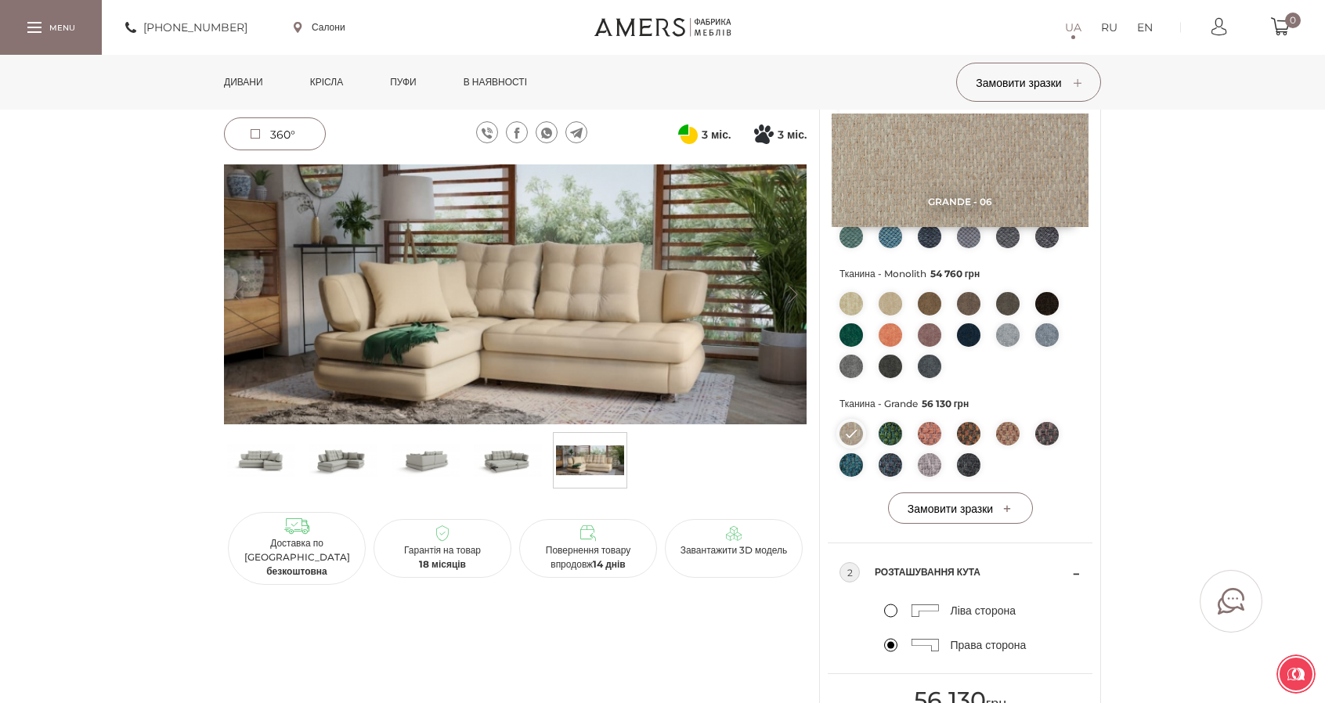
scroll to position [548, 0]
